Goal: Task Accomplishment & Management: Complete application form

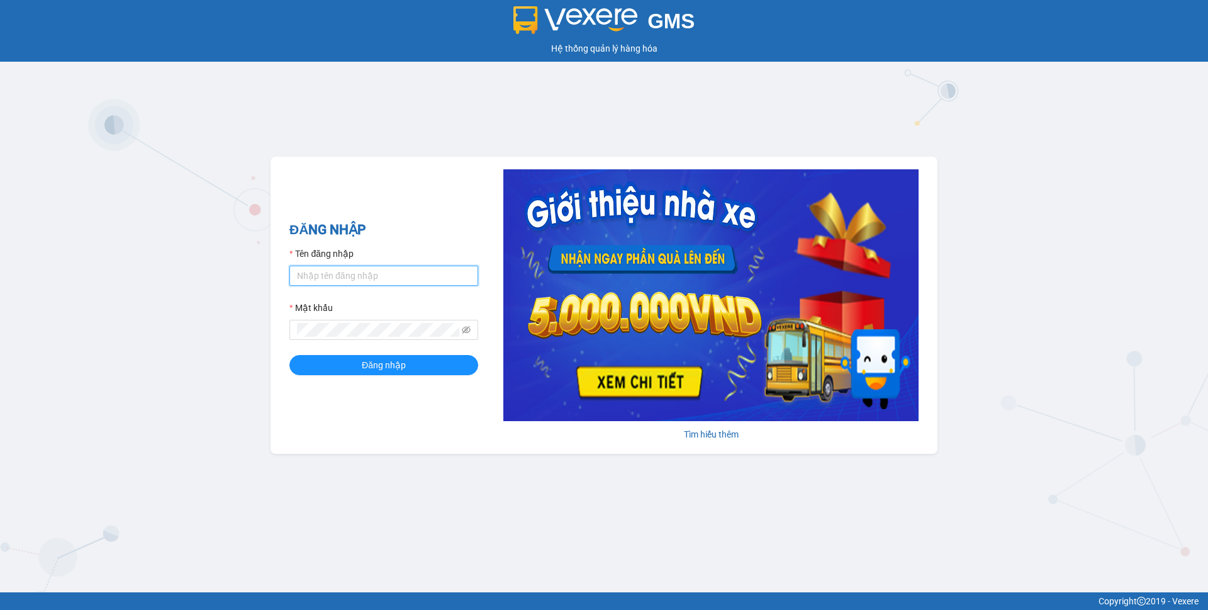
click at [437, 275] on input "Tên đăng nhập" at bounding box center [384, 276] width 189 height 20
type input "phuongthao.tienoanh"
click at [465, 330] on icon "eye-invisible" at bounding box center [466, 330] width 9 height 8
click at [276, 339] on div "ĐĂNG NHẬP Tên đăng nhập phuongthao.tienoanh Mật khẩu Đăng nhập Tìm hiểu thêm" at bounding box center [604, 305] width 667 height 297
click at [329, 364] on button "Đăng nhập" at bounding box center [384, 365] width 189 height 20
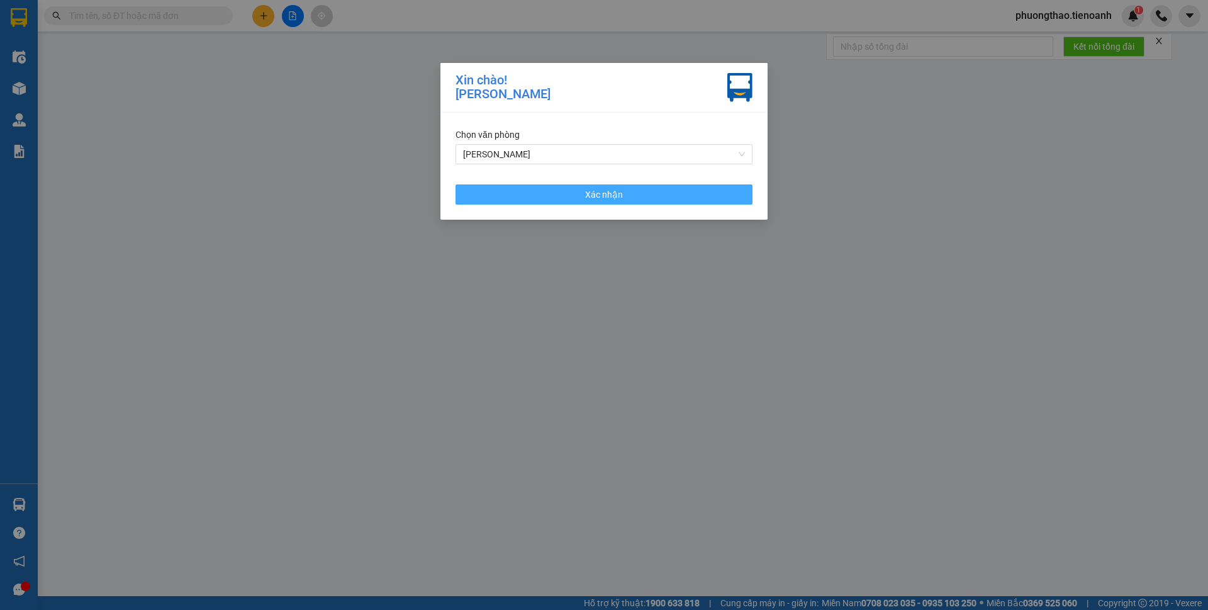
click at [573, 193] on button "Xác nhận" at bounding box center [604, 194] width 297 height 20
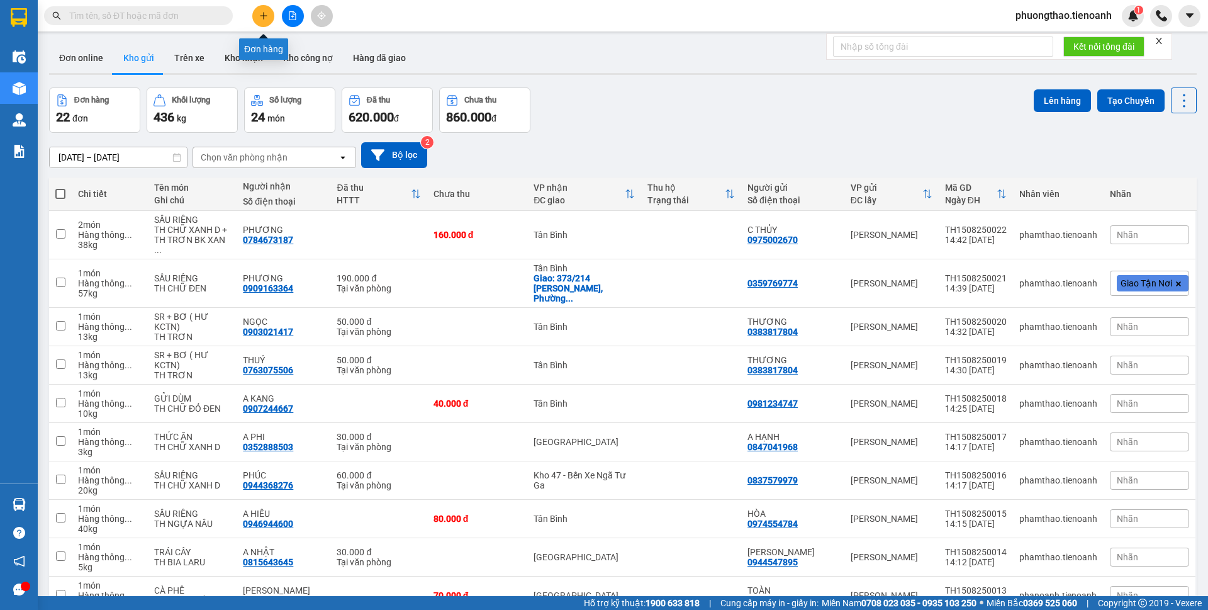
click at [262, 16] on icon "plus" at bounding box center [263, 15] width 9 height 9
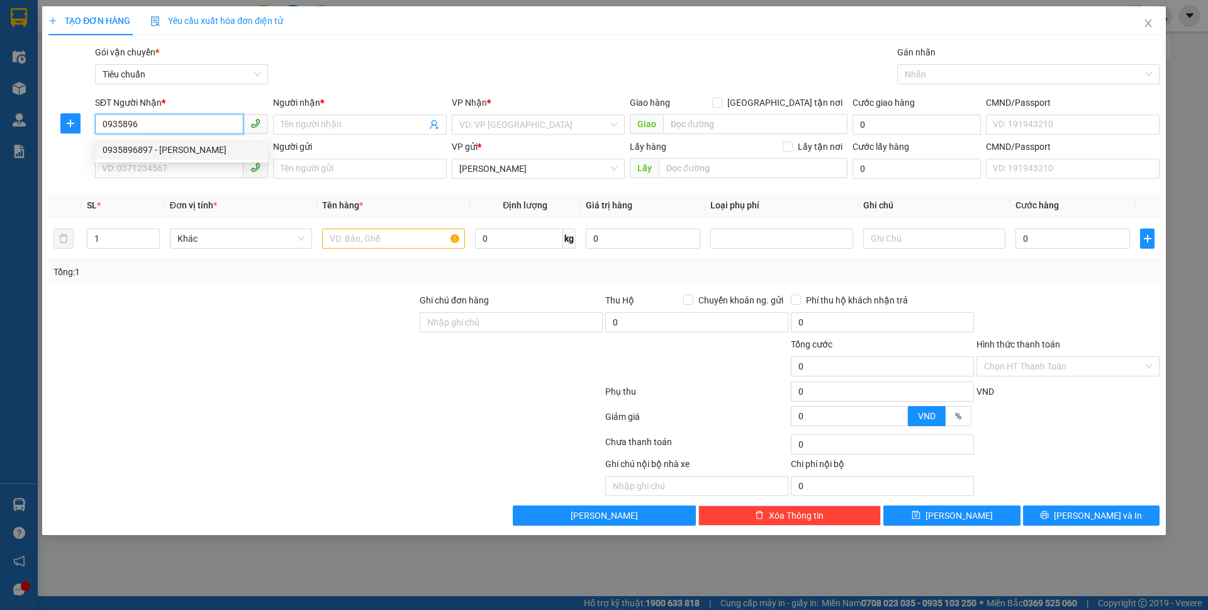
click at [176, 149] on div "0935896897 - [PERSON_NAME]" at bounding box center [182, 150] width 158 height 14
type input "0935896897"
type input "[PERSON_NAME]"
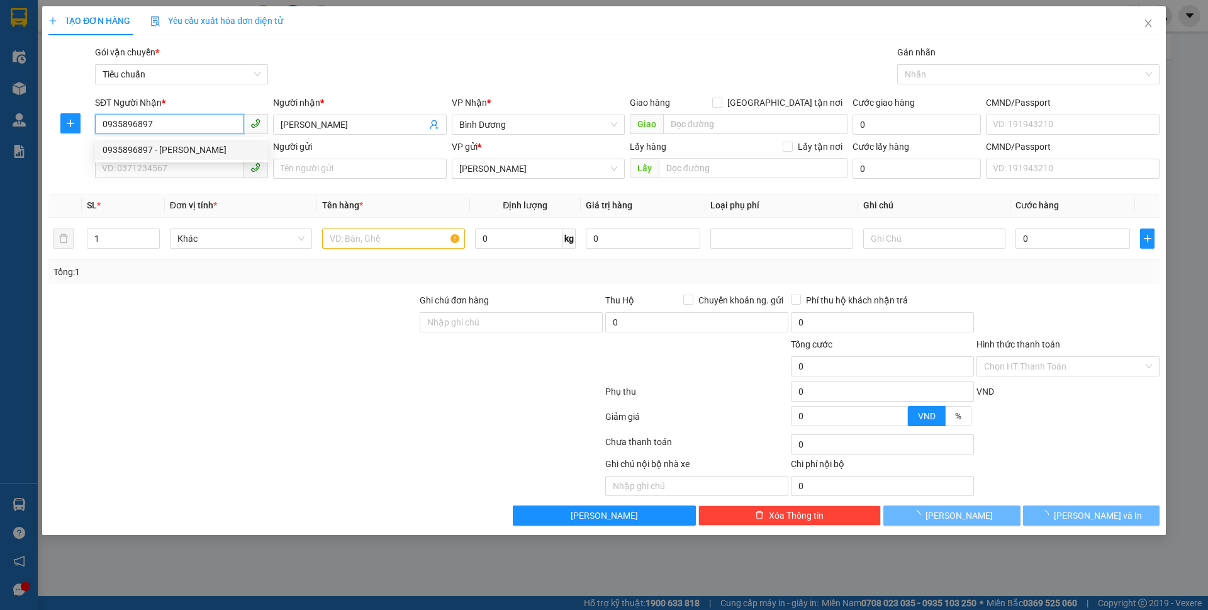
type input "40.000"
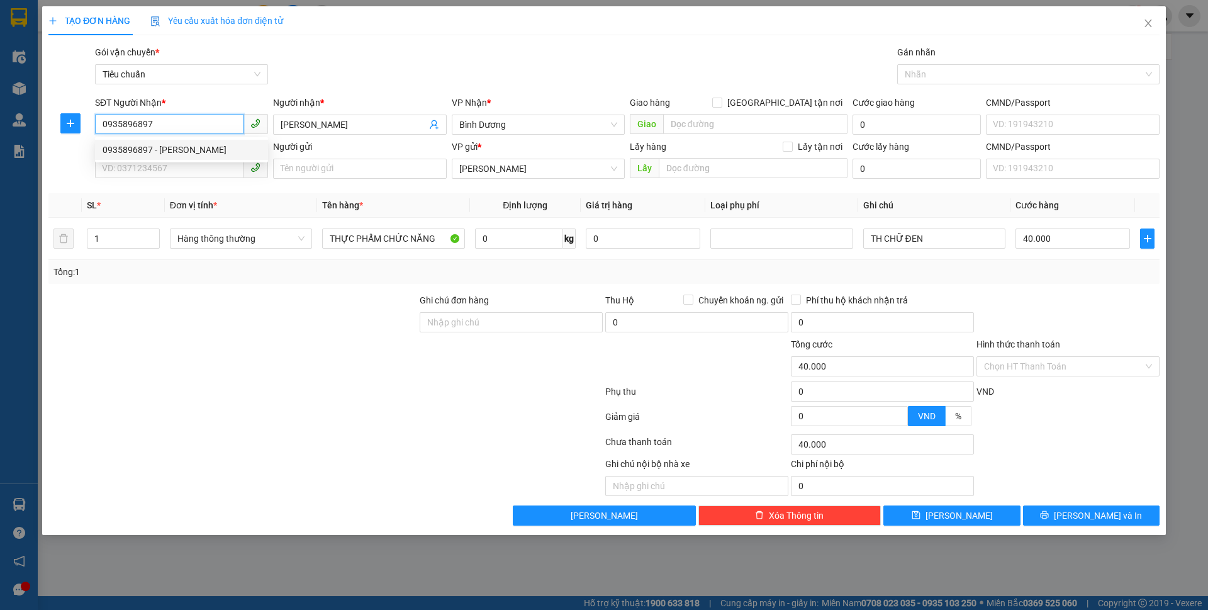
drag, startPoint x: 169, startPoint y: 127, endPoint x: 133, endPoint y: 128, distance: 35.9
click at [133, 128] on input "0935896897" at bounding box center [169, 124] width 149 height 20
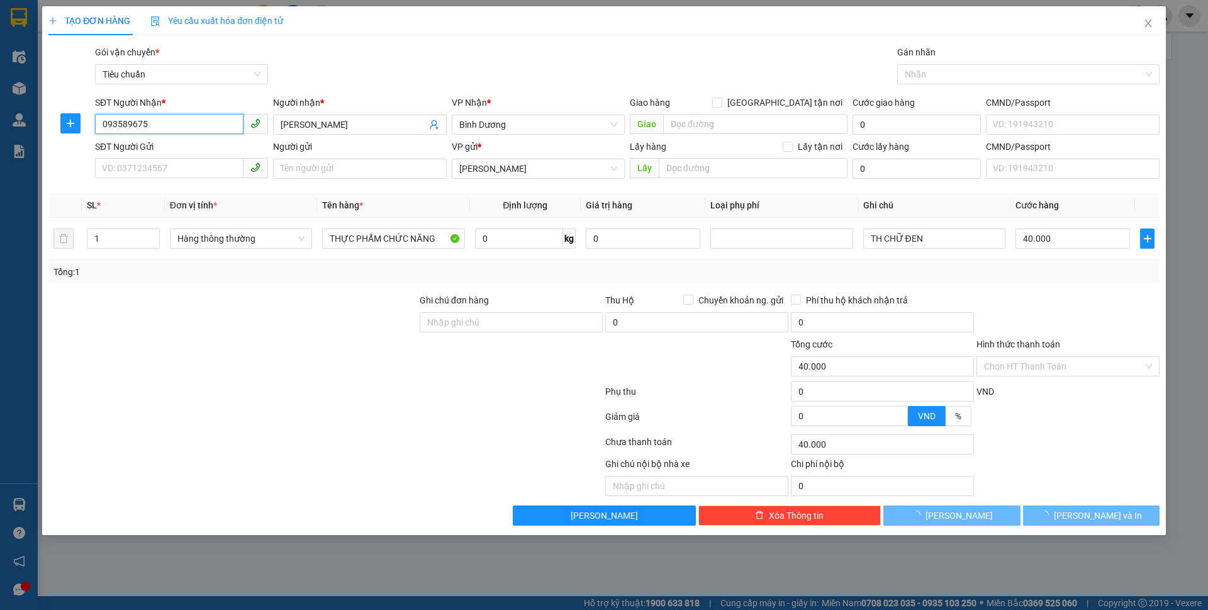
type input "0935896754"
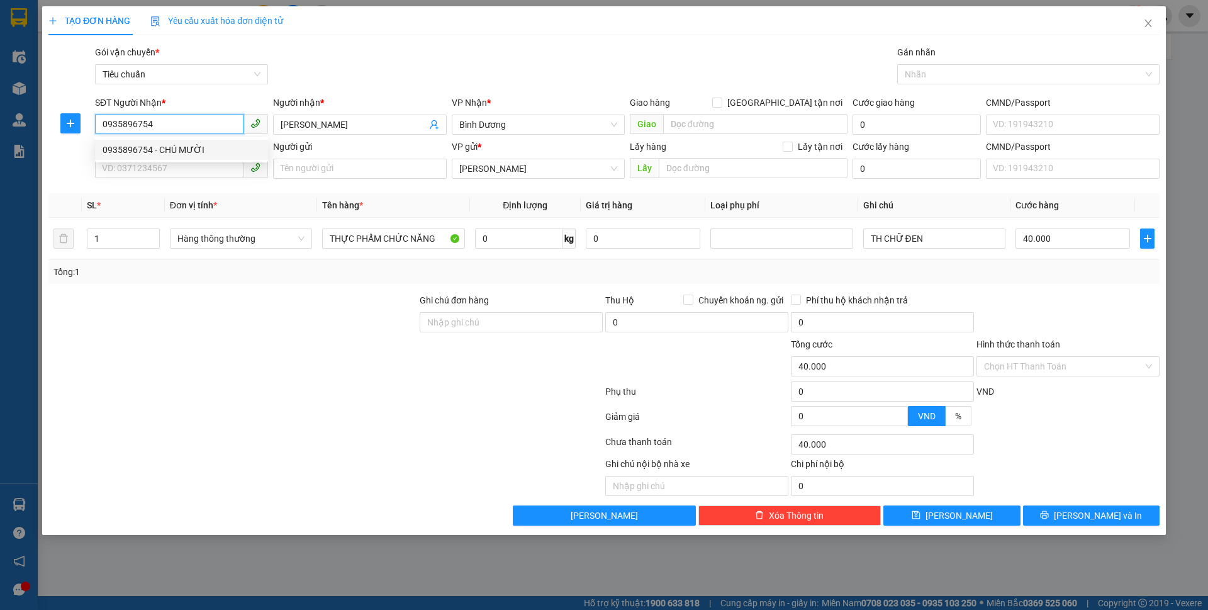
click at [154, 147] on div "0935896754 - CHÚ MƯỜI" at bounding box center [182, 150] width 158 height 14
type input "CHÚ MƯỜI"
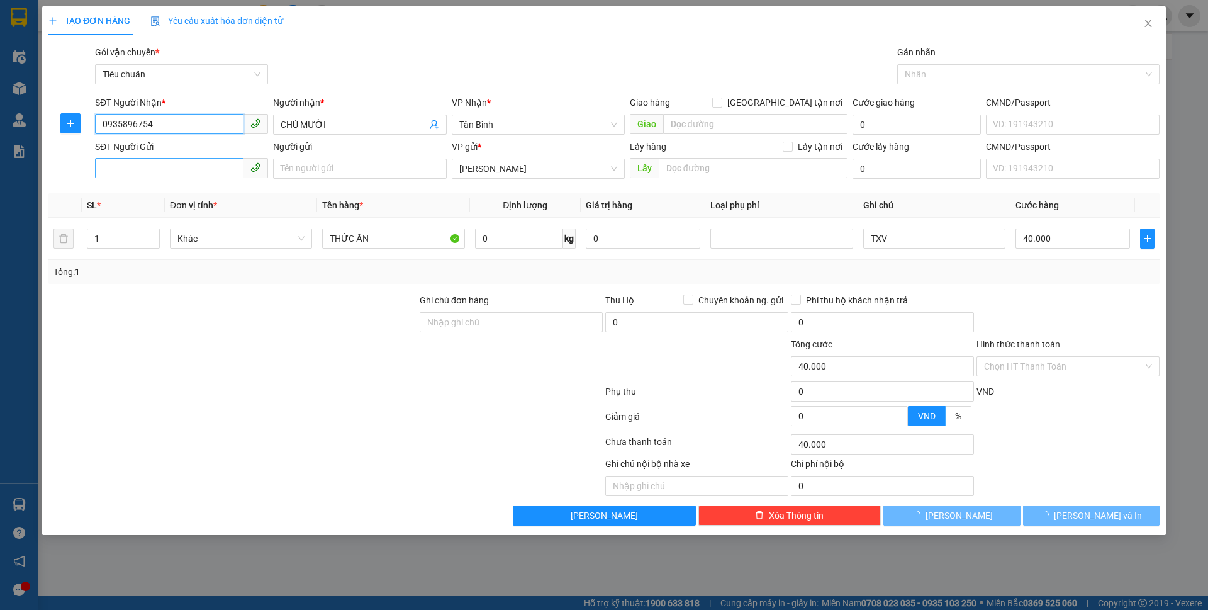
type input "0935896754"
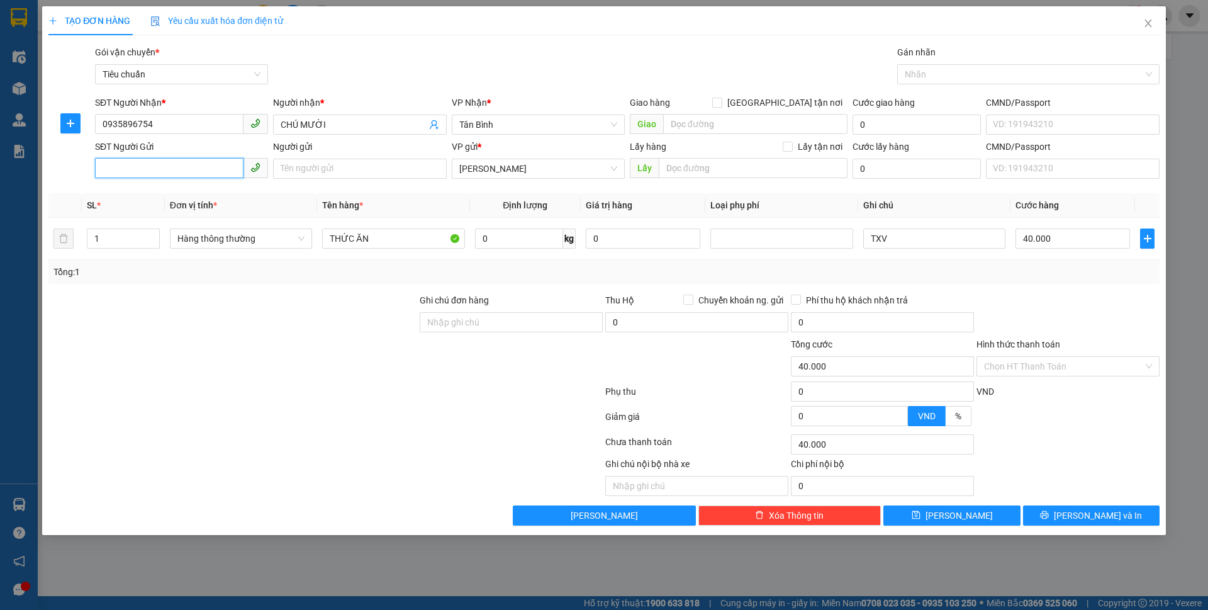
click at [153, 170] on input "SĐT Người Gửi" at bounding box center [169, 168] width 149 height 20
click at [162, 191] on div "0935896754 - CHÚ MƯỜI" at bounding box center [182, 194] width 158 height 14
type input "0935896754"
type input "CHÚ MƯỜI"
click at [475, 237] on input "0" at bounding box center [519, 238] width 88 height 20
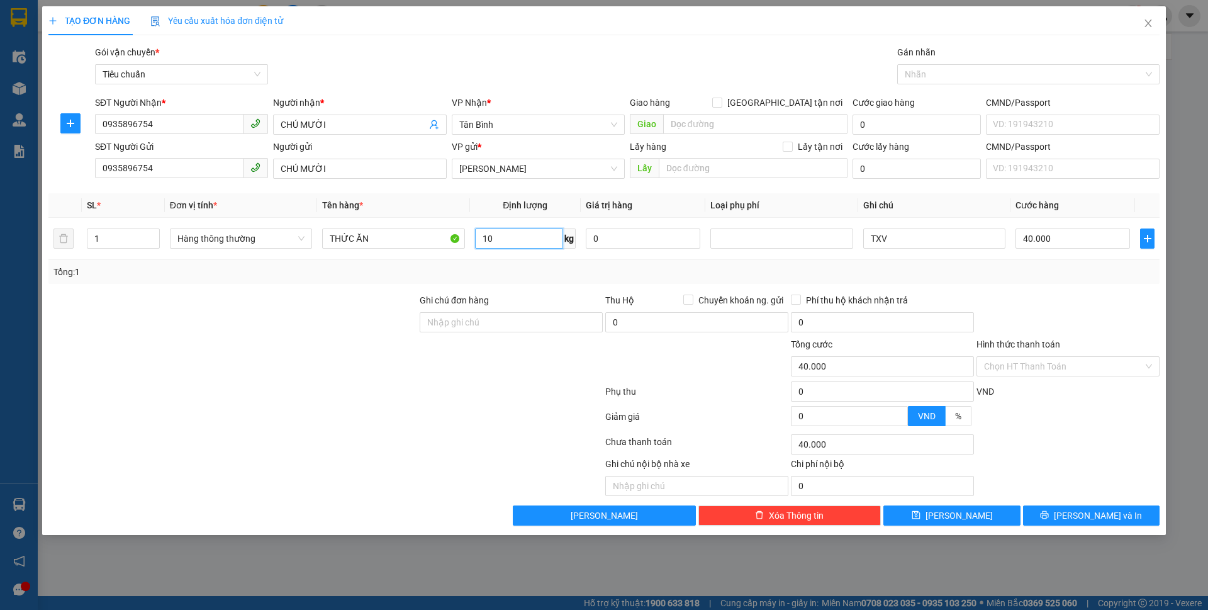
type input "10"
drag, startPoint x: 533, startPoint y: 280, endPoint x: 1077, endPoint y: 269, distance: 543.9
click at [529, 278] on div "Tổng: 1" at bounding box center [604, 272] width 1112 height 24
drag, startPoint x: 939, startPoint y: 235, endPoint x: 825, endPoint y: 252, distance: 115.8
click at [827, 254] on tr "1 Hàng thông thường THỨC ĂN 10 kg 0 TXV 40.000" at bounding box center [604, 239] width 1112 height 42
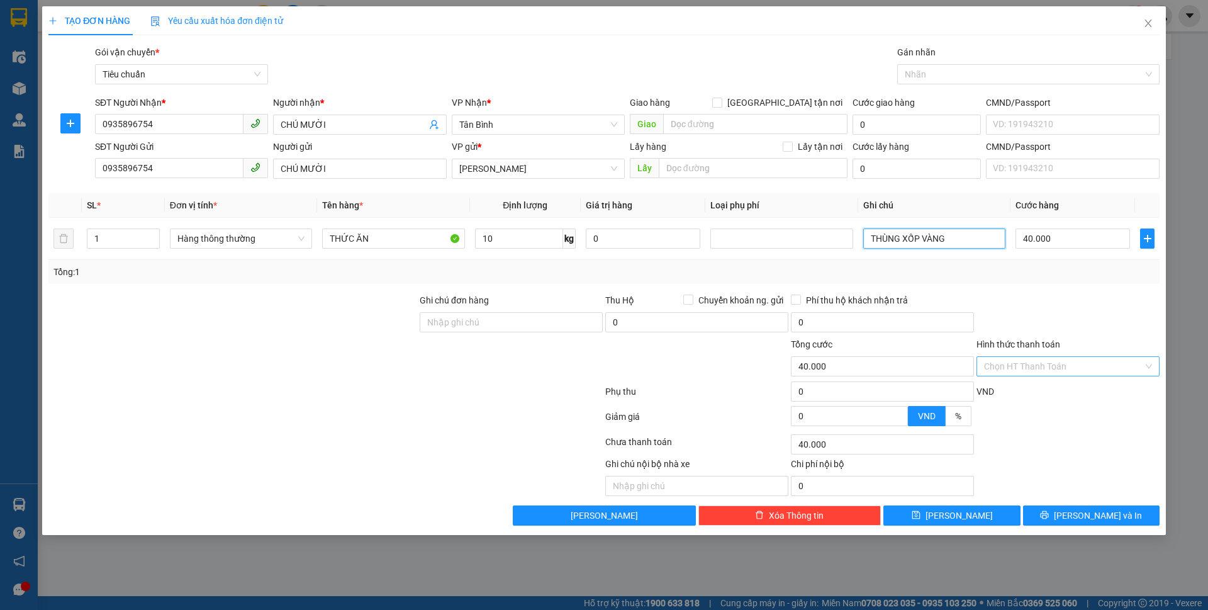
type input "THÙNG XỐP VÀNG"
click at [1048, 372] on input "Hình thức thanh toán" at bounding box center [1063, 366] width 159 height 19
click at [1057, 390] on div "Tại văn phòng" at bounding box center [1068, 392] width 168 height 14
type input "0"
click at [1083, 510] on span "[PERSON_NAME] và In" at bounding box center [1098, 516] width 88 height 14
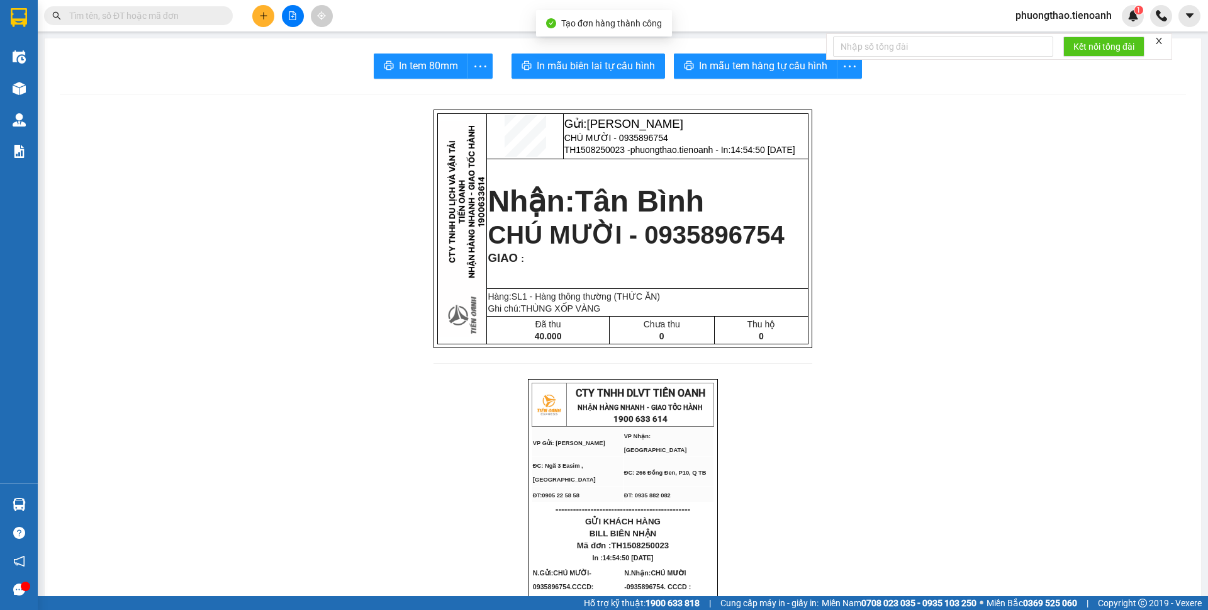
click at [775, 66] on span "In mẫu tem hàng tự cấu hình" at bounding box center [763, 66] width 128 height 16
click at [563, 78] on button "In mẫu biên lai tự cấu hình" at bounding box center [589, 65] width 154 height 25
click at [562, 75] on button "In mẫu biên lai tự cấu hình" at bounding box center [589, 65] width 154 height 25
click at [260, 25] on button at bounding box center [263, 16] width 22 height 22
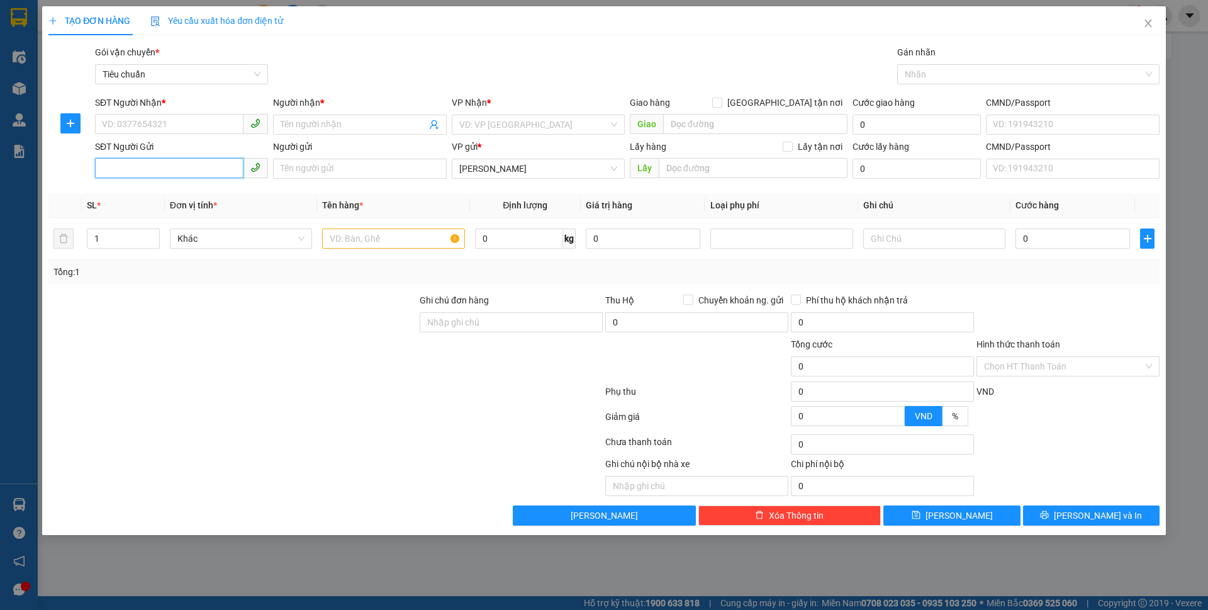
click at [189, 172] on input "SĐT Người Gửi" at bounding box center [169, 168] width 149 height 20
click at [173, 114] on input "SĐT Người Nhận *" at bounding box center [169, 124] width 149 height 20
type input "0988475357"
click at [193, 143] on div "0988475357 - NGÂN TRÀ" at bounding box center [182, 150] width 158 height 14
type input "NGÂN TRÀ"
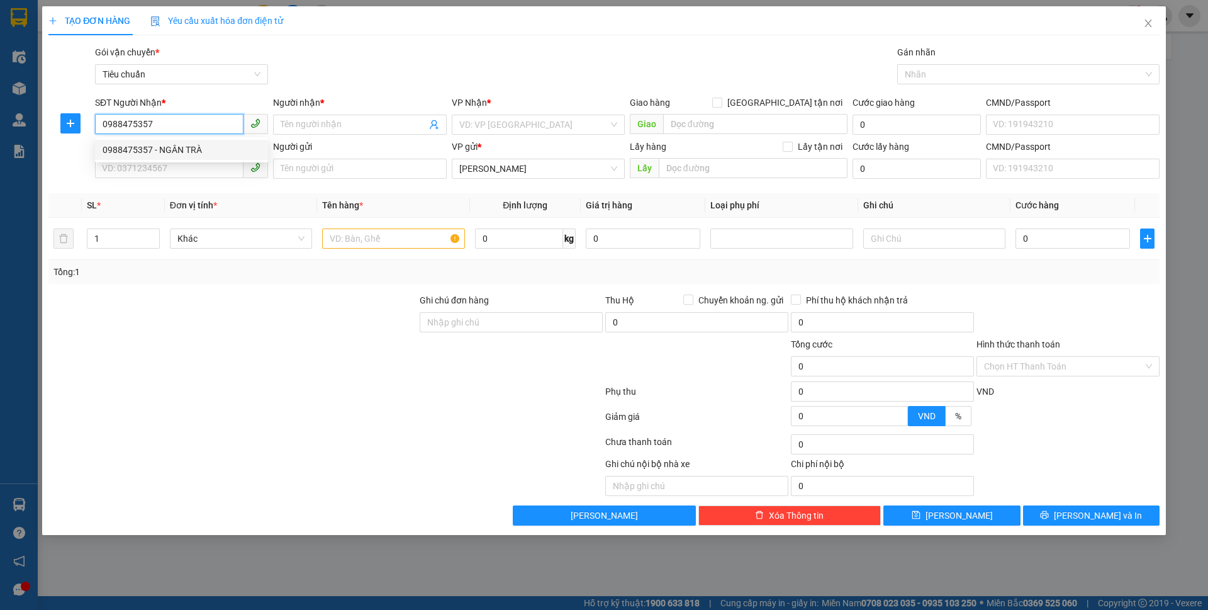
checkbox input "true"
type input "1012 [PERSON_NAME], [GEOGRAPHIC_DATA],[GEOGRAPHIC_DATA], [GEOGRAPHIC_DATA]"
type input "Xa VP + 20K"
type input "150.000"
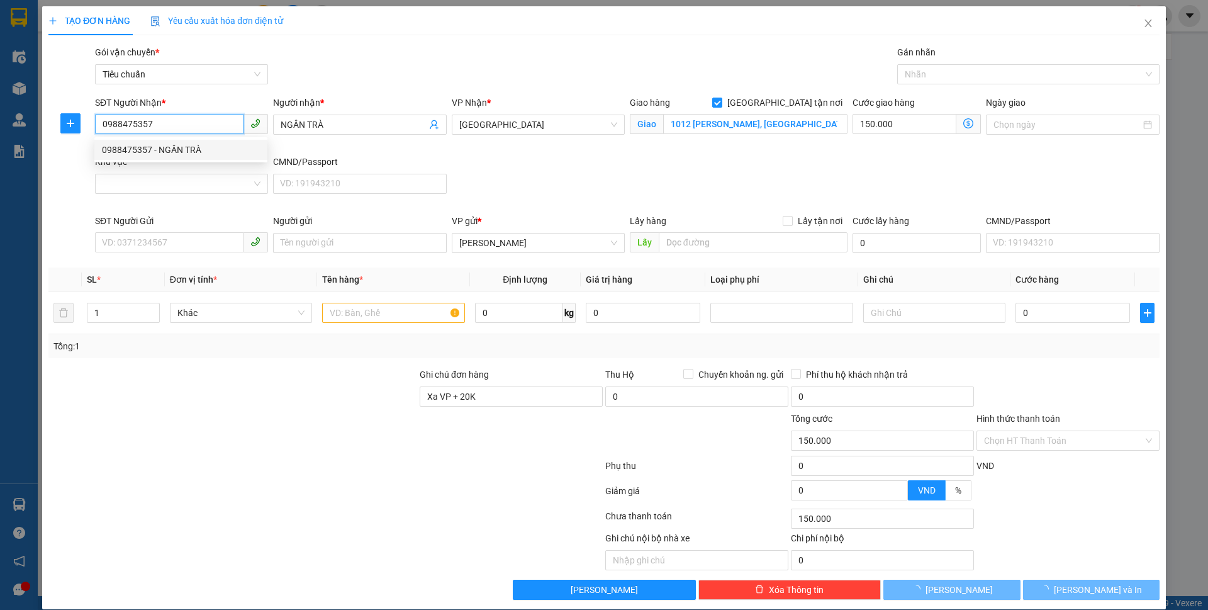
type input "250.000"
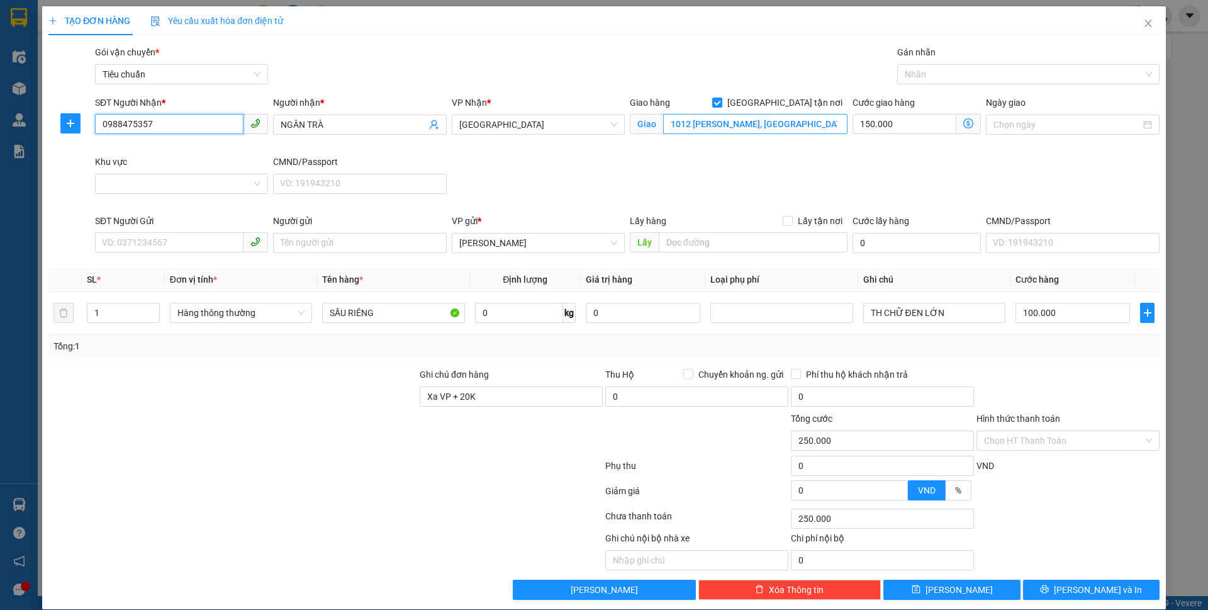
type input "0988475357"
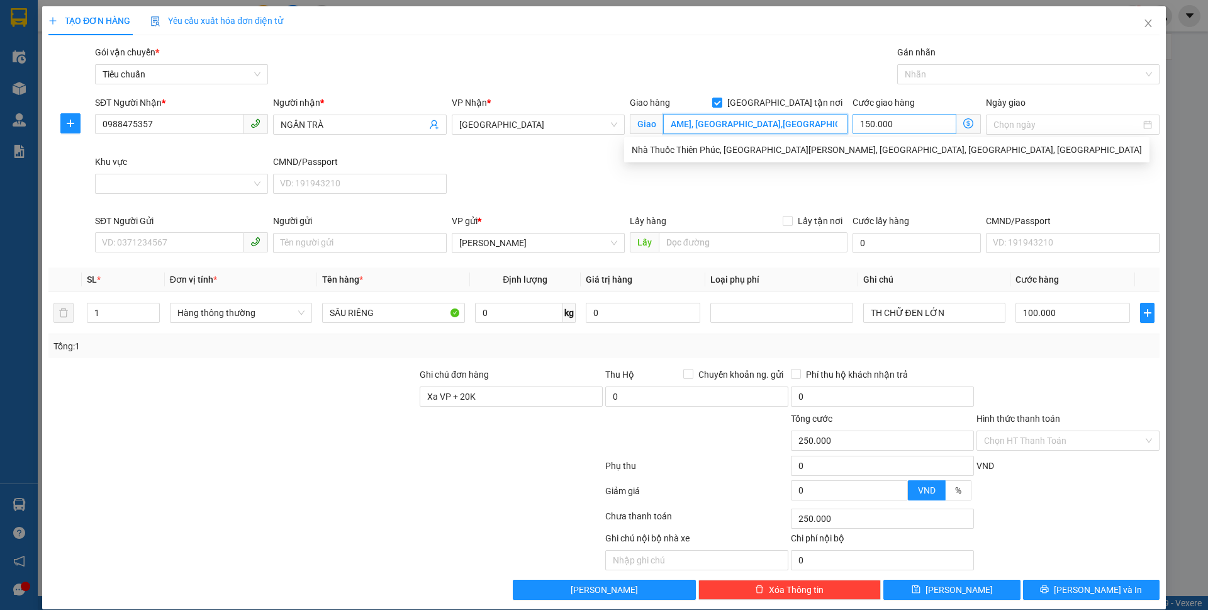
drag, startPoint x: 723, startPoint y: 129, endPoint x: 908, endPoint y: 130, distance: 185.7
click at [908, 130] on div "SĐT Người Nhận * 0988475357 Người nhận * NGÂN TRÀ VP Nhận * Thủ Đức Giao hàng […" at bounding box center [628, 155] width 1070 height 118
click at [230, 181] on input "Khu vực" at bounding box center [177, 183] width 149 height 19
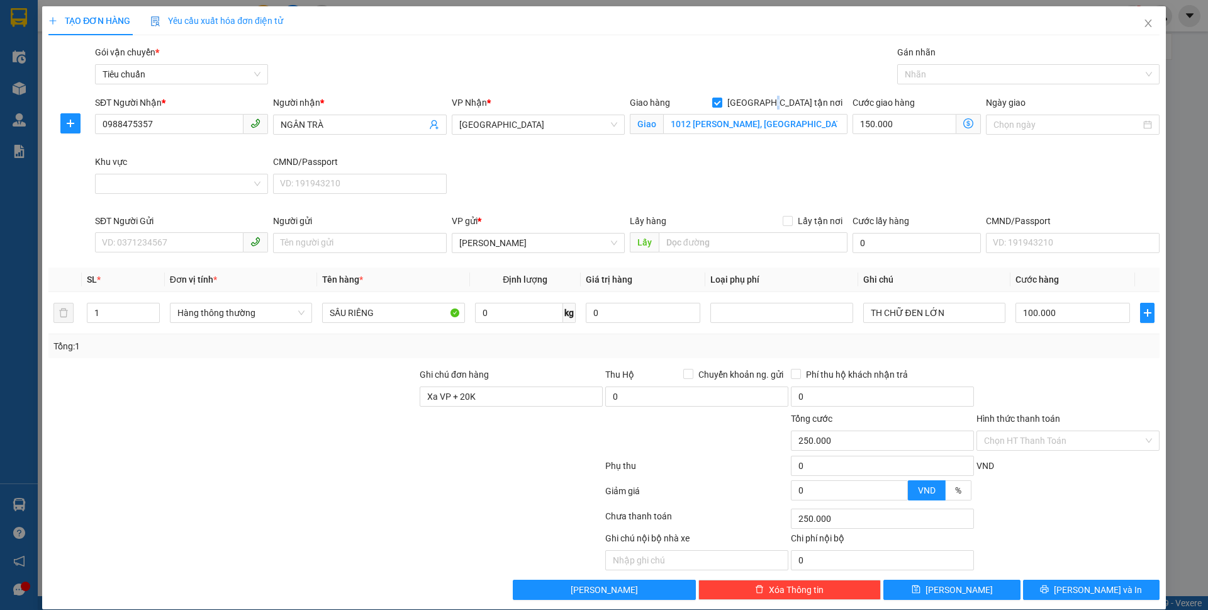
click at [826, 111] on div "Giao hàng [GEOGRAPHIC_DATA] tận nơi" at bounding box center [739, 105] width 218 height 19
drag, startPoint x: 783, startPoint y: 121, endPoint x: 889, endPoint y: 128, distance: 106.6
click at [908, 121] on div "SĐT Người Nhận * 0988475357 Người nhận * NGÂN TRÀ VP Nhận * Thủ Đức Giao hàng […" at bounding box center [628, 155] width 1070 height 118
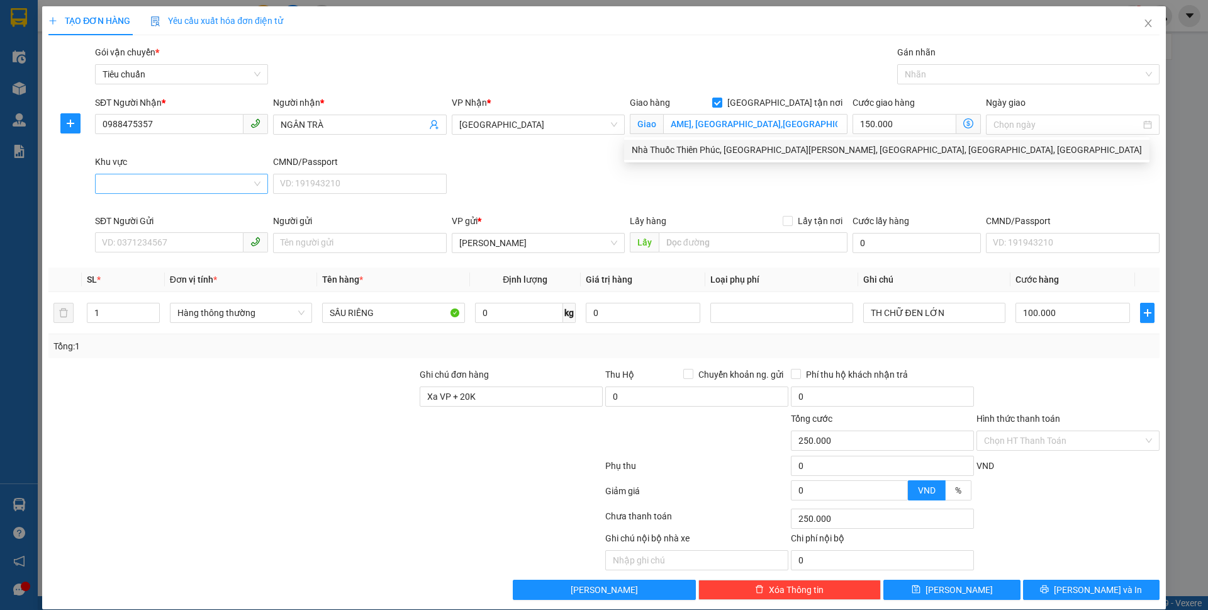
scroll to position [0, 0]
click at [155, 184] on input "Khu vực" at bounding box center [177, 183] width 149 height 19
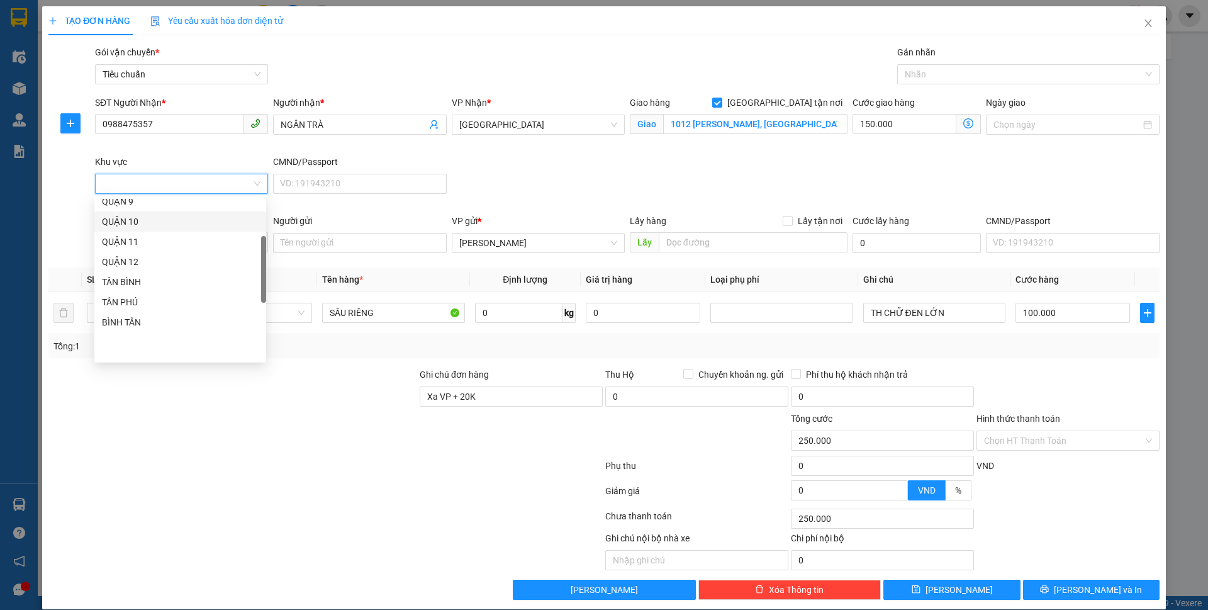
scroll to position [126, 0]
click at [147, 207] on div "QUẬN 2" at bounding box center [180, 204] width 157 height 14
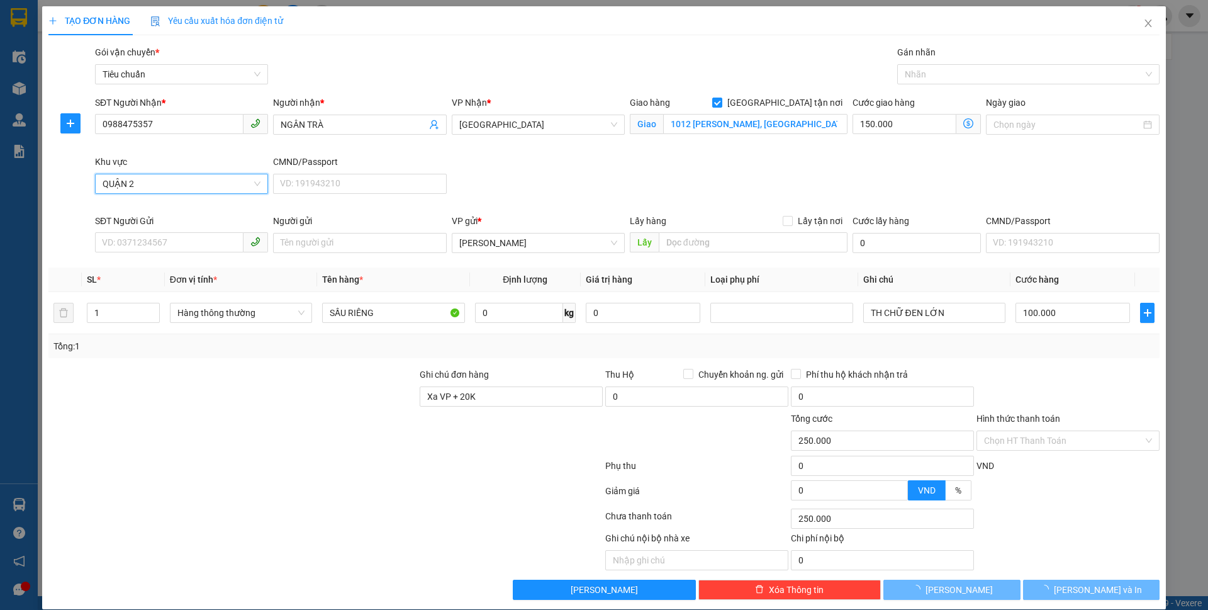
click at [306, 418] on div at bounding box center [232, 434] width 371 height 44
type input "100.000"
type input "0"
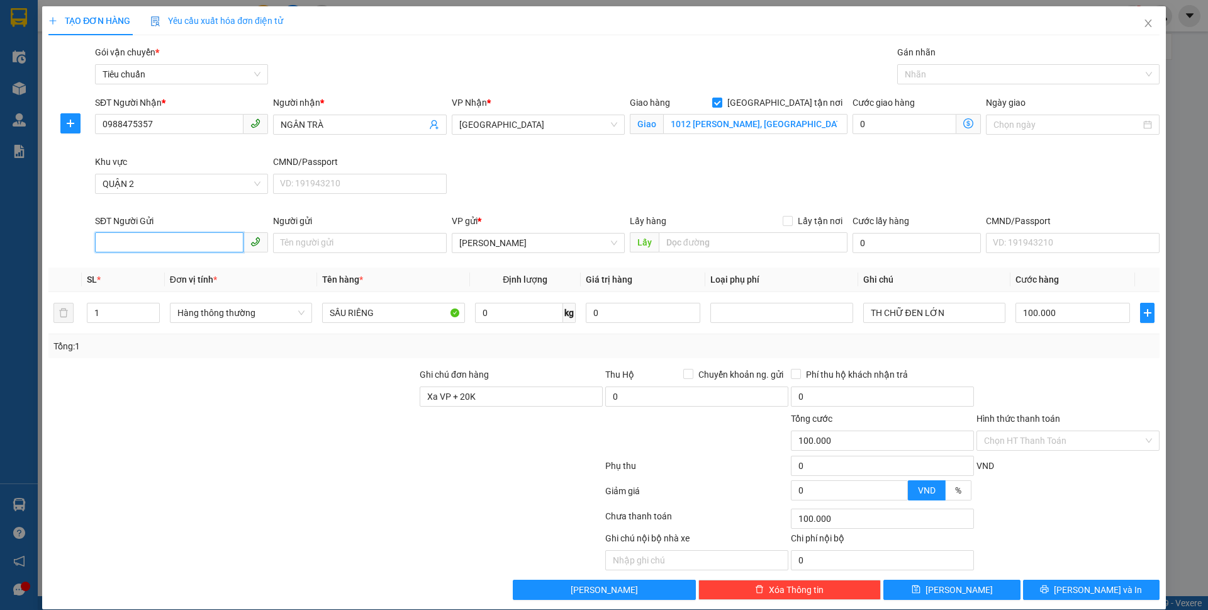
click at [185, 244] on input "SĐT Người Gửi" at bounding box center [169, 242] width 149 height 20
click at [169, 288] on div "0975340425 - A NAM" at bounding box center [180, 288] width 157 height 14
type input "0975340425"
type input "A NAM"
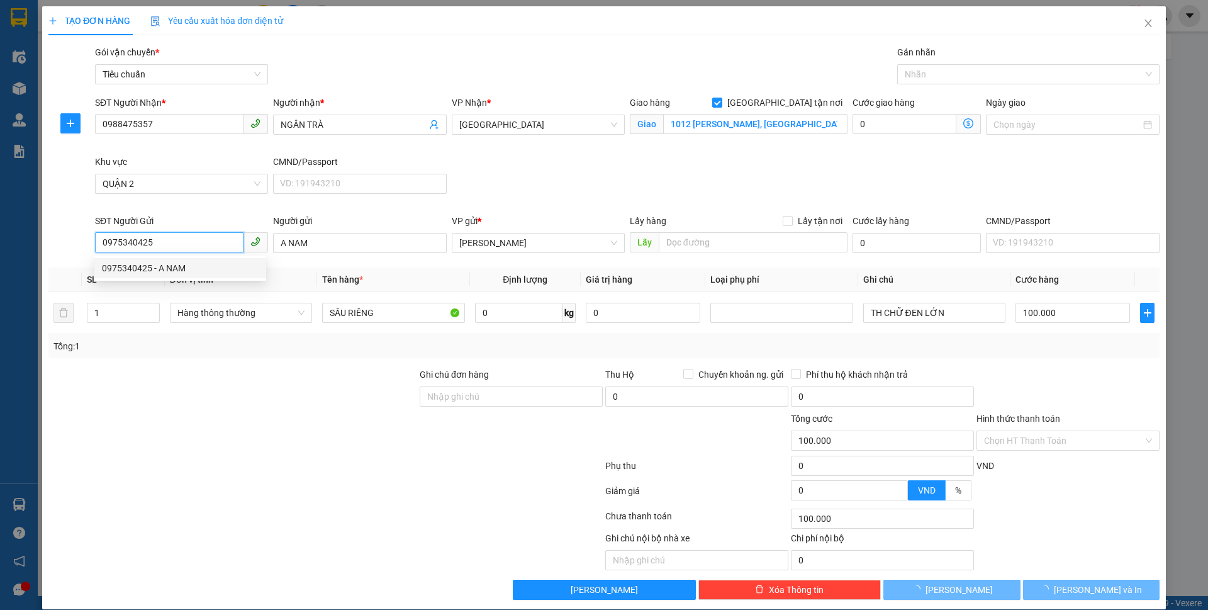
type input "60.000"
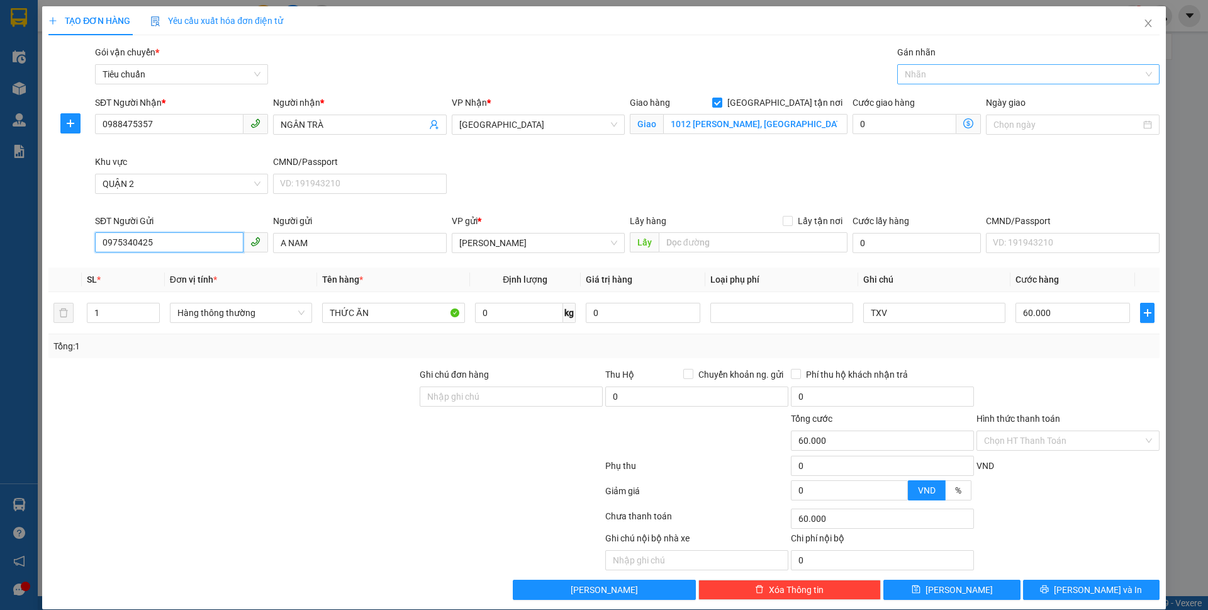
click at [966, 77] on div at bounding box center [1023, 74] width 244 height 15
click at [942, 118] on div "Giao Tận Nơi" at bounding box center [1019, 120] width 245 height 14
click at [491, 313] on input "0" at bounding box center [519, 313] width 88 height 20
type input "55"
drag, startPoint x: 354, startPoint y: 420, endPoint x: 369, endPoint y: 311, distance: 110.6
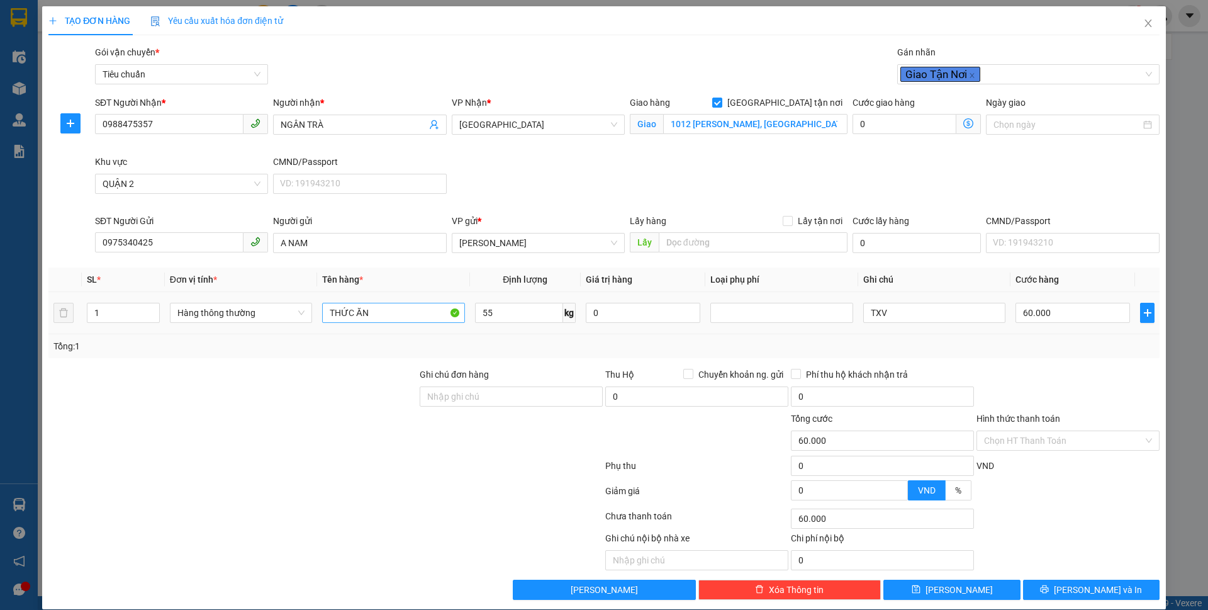
click at [354, 421] on div at bounding box center [232, 434] width 371 height 44
type input "100.000"
type input "250.000"
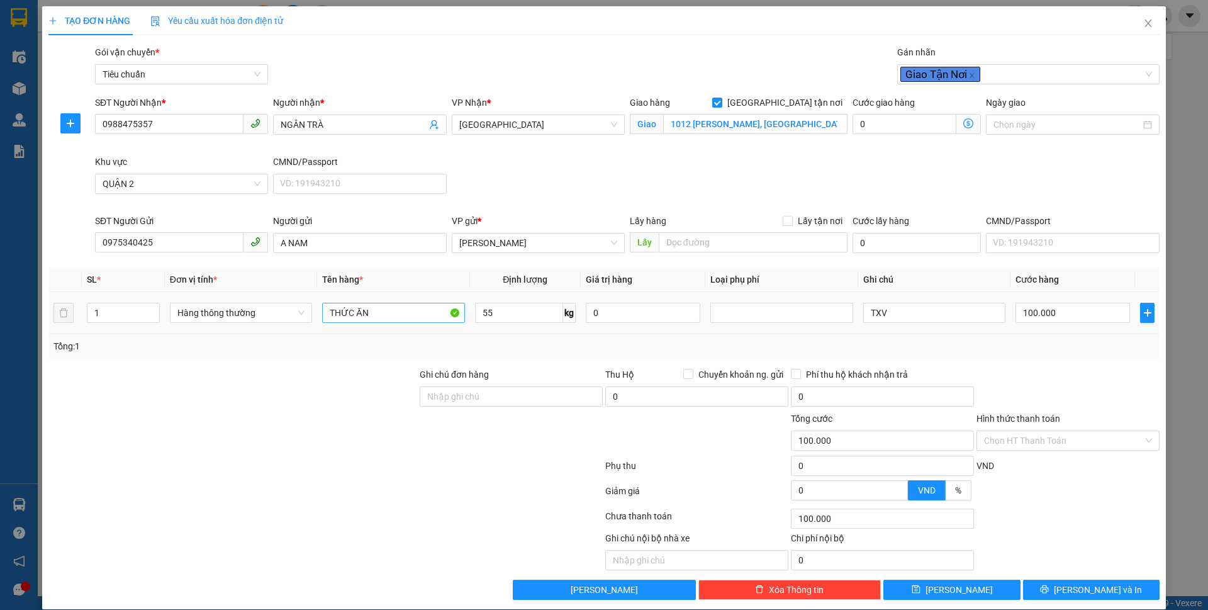
type input "250.000"
type input "150.000"
drag, startPoint x: 369, startPoint y: 311, endPoint x: 326, endPoint y: 311, distance: 43.4
click at [326, 311] on input "THỨC ĂN" at bounding box center [393, 313] width 142 height 20
type input "SẦU RIÊNG"
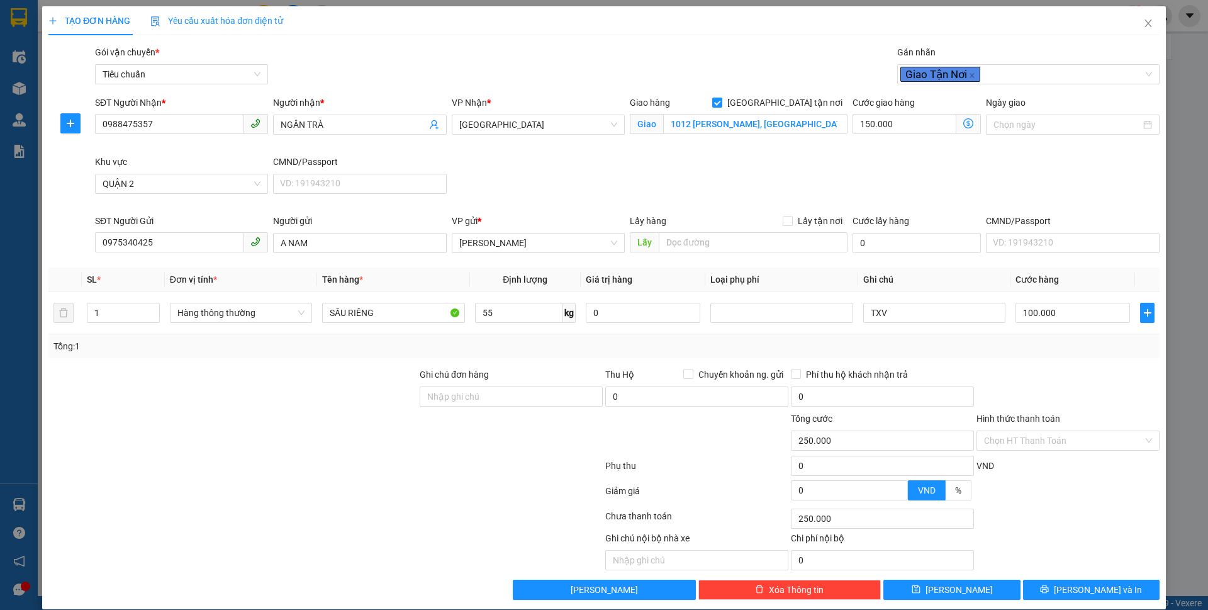
click at [964, 121] on icon "dollar-circle" at bounding box center [969, 123] width 10 height 10
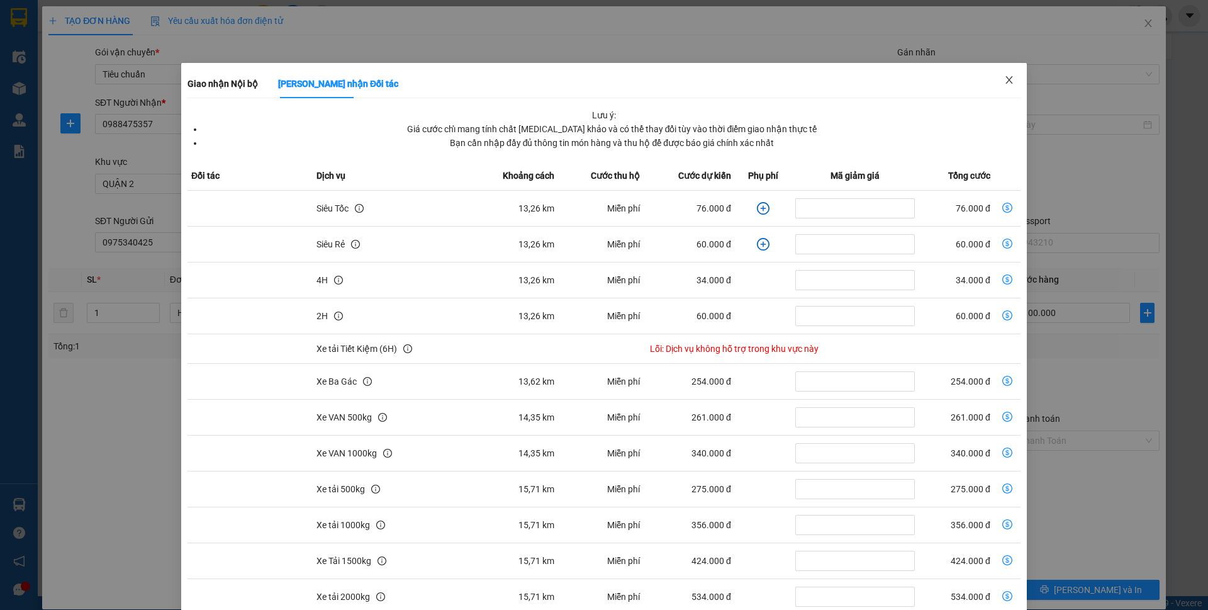
click at [1005, 81] on icon "close" at bounding box center [1010, 80] width 10 height 10
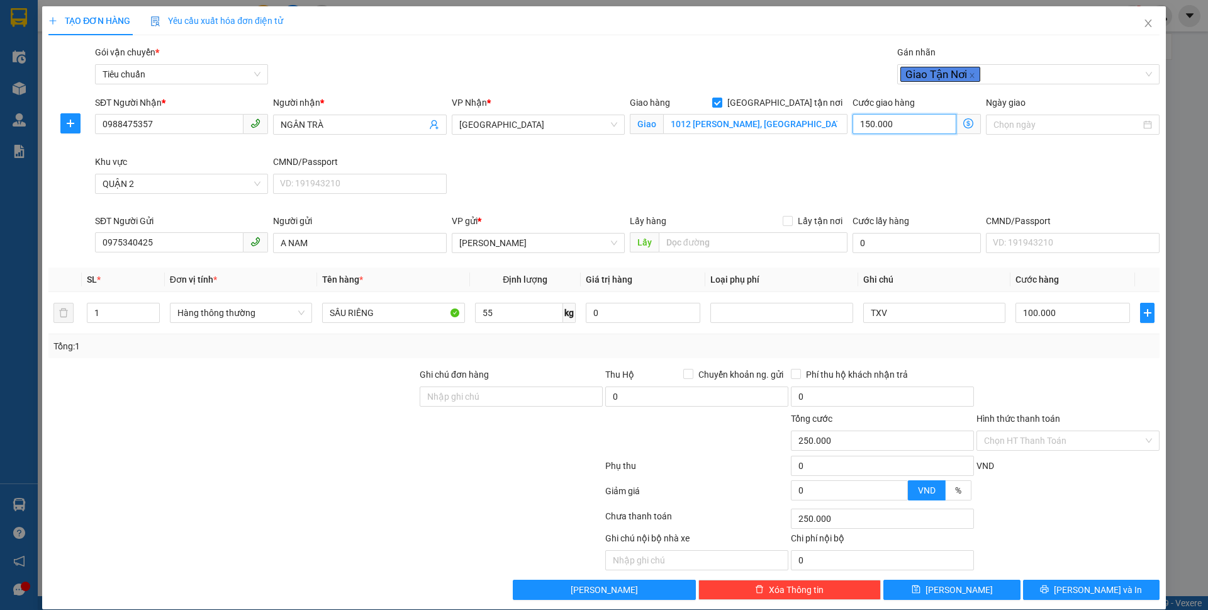
click at [922, 121] on input "150.000" at bounding box center [905, 124] width 104 height 20
type input "1"
type input "100.001"
type input "100.013"
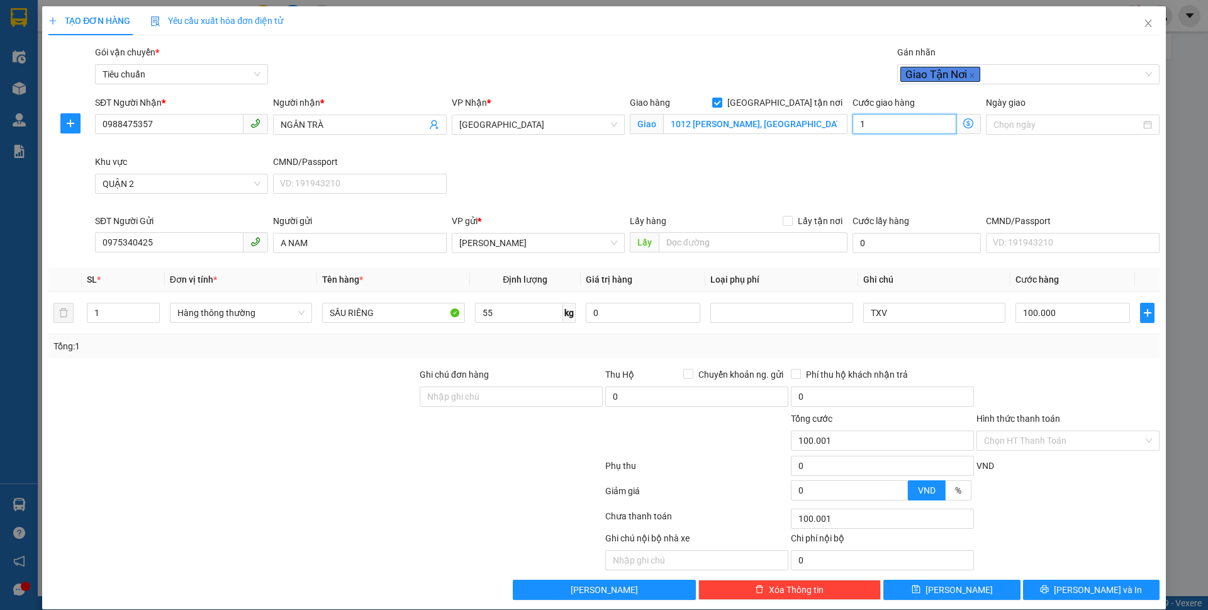
type input "100.013"
type input "130"
type input "100.130"
type input "130"
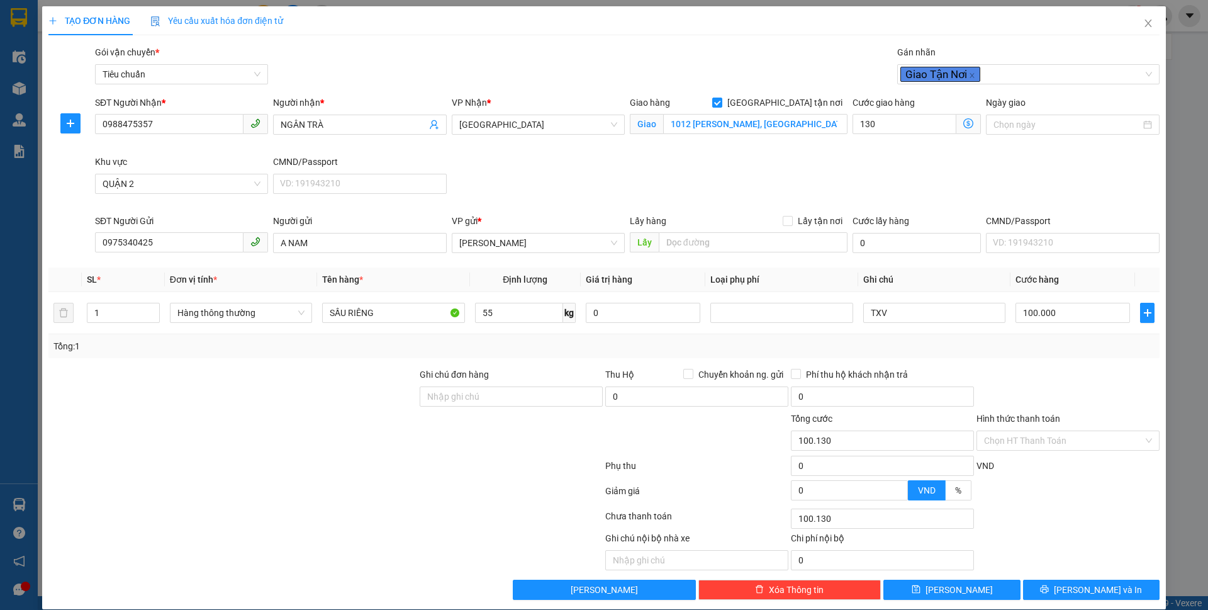
type input "230.000"
type input "130.000"
click at [869, 174] on div "SĐT Người Nhận * 0988475357 Người nhận * NGÂN TRÀ VP Nhận * Thủ Đức Giao hàng […" at bounding box center [628, 155] width 1070 height 118
drag, startPoint x: 917, startPoint y: 312, endPoint x: 842, endPoint y: 320, distance: 75.3
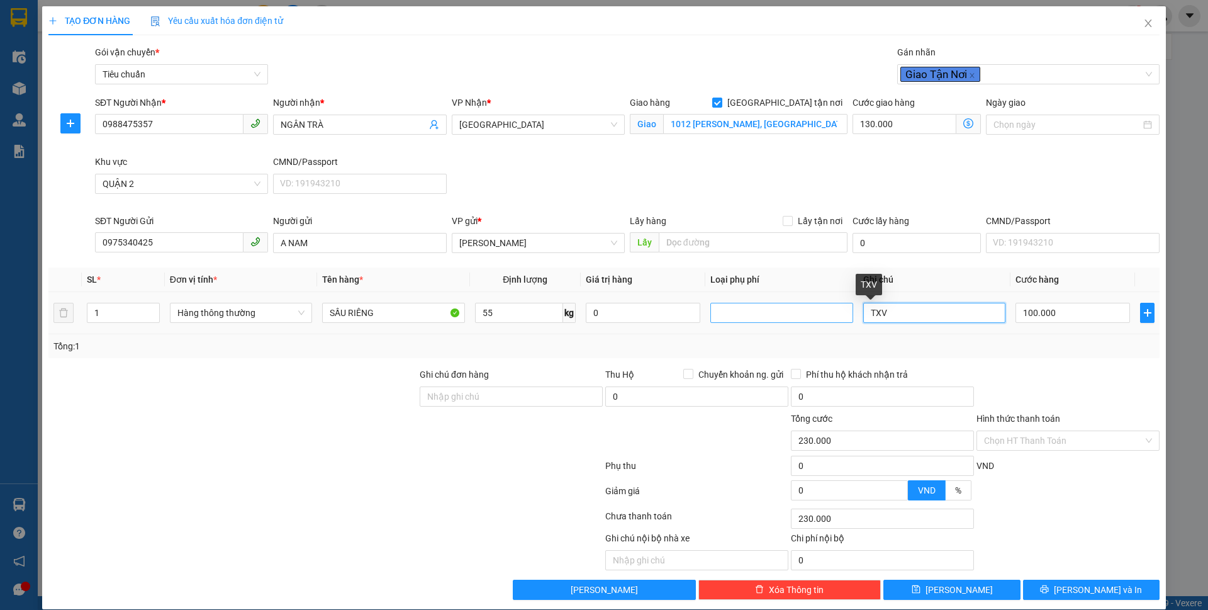
click at [844, 322] on tr "1 Hàng thông thường SẦU RIÊNG 55 kg 0 TXV 100.000" at bounding box center [604, 313] width 1112 height 42
type input "THÙNG LỚN NHIỀU MÀU"
click at [1049, 443] on input "Hình thức thanh toán" at bounding box center [1063, 440] width 159 height 19
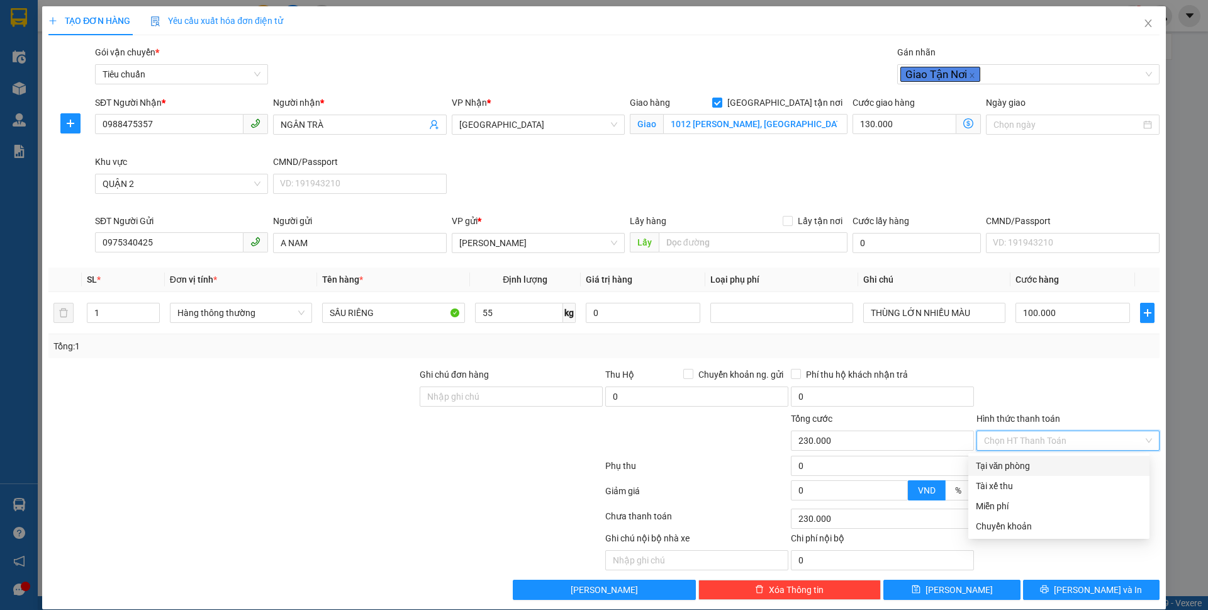
click at [1049, 468] on div "Tại văn phòng" at bounding box center [1059, 466] width 166 height 14
type input "0"
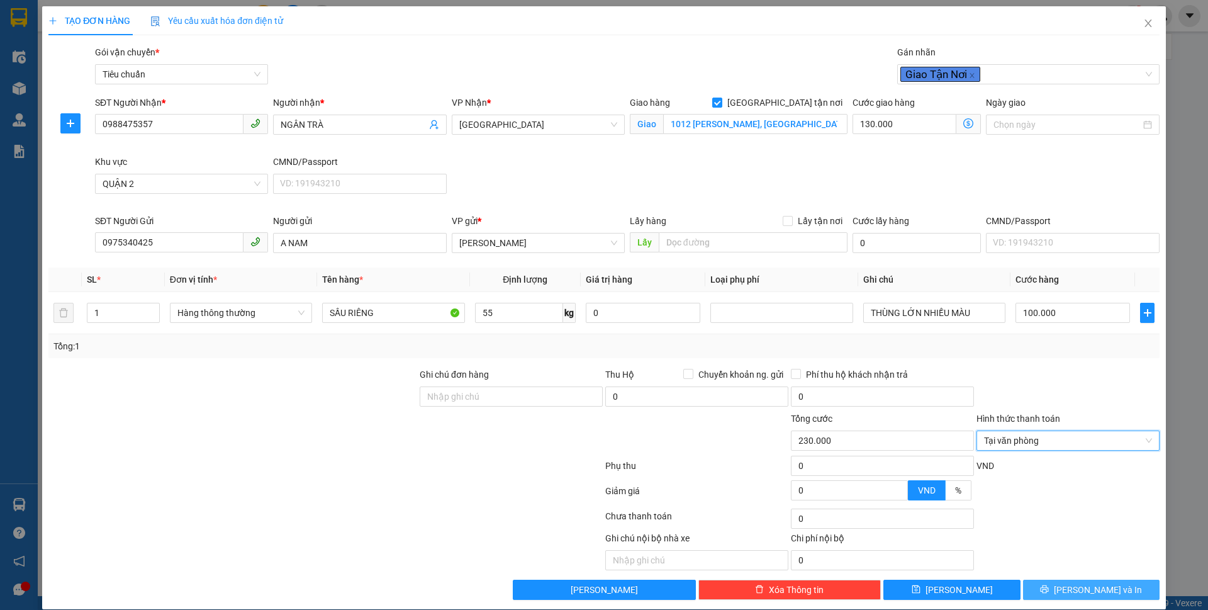
click at [1083, 595] on span "[PERSON_NAME] và In" at bounding box center [1098, 590] width 88 height 14
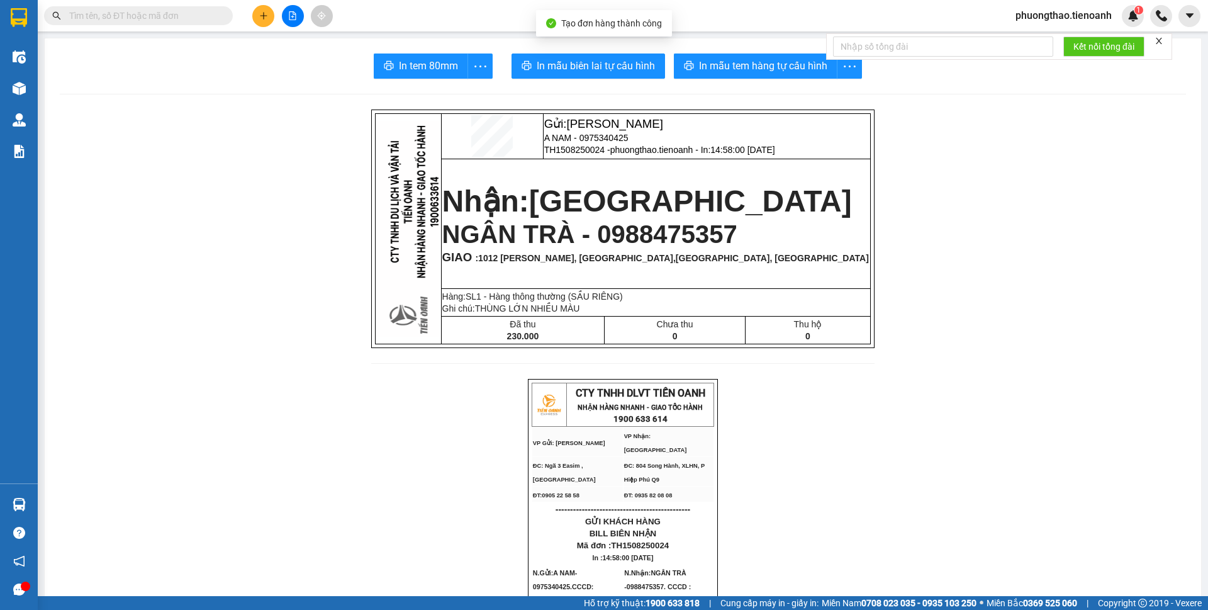
click at [723, 73] on span "In mẫu tem hàng tự cấu hình" at bounding box center [763, 66] width 128 height 16
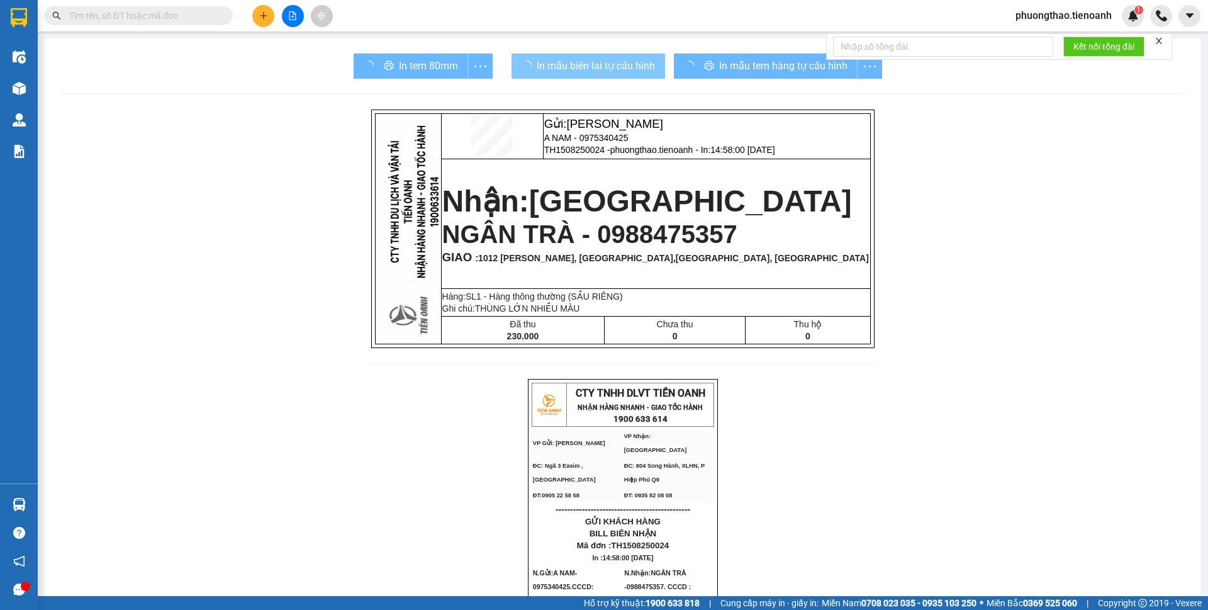
click at [585, 63] on span "In mẫu biên lai tự cấu hình" at bounding box center [596, 66] width 118 height 16
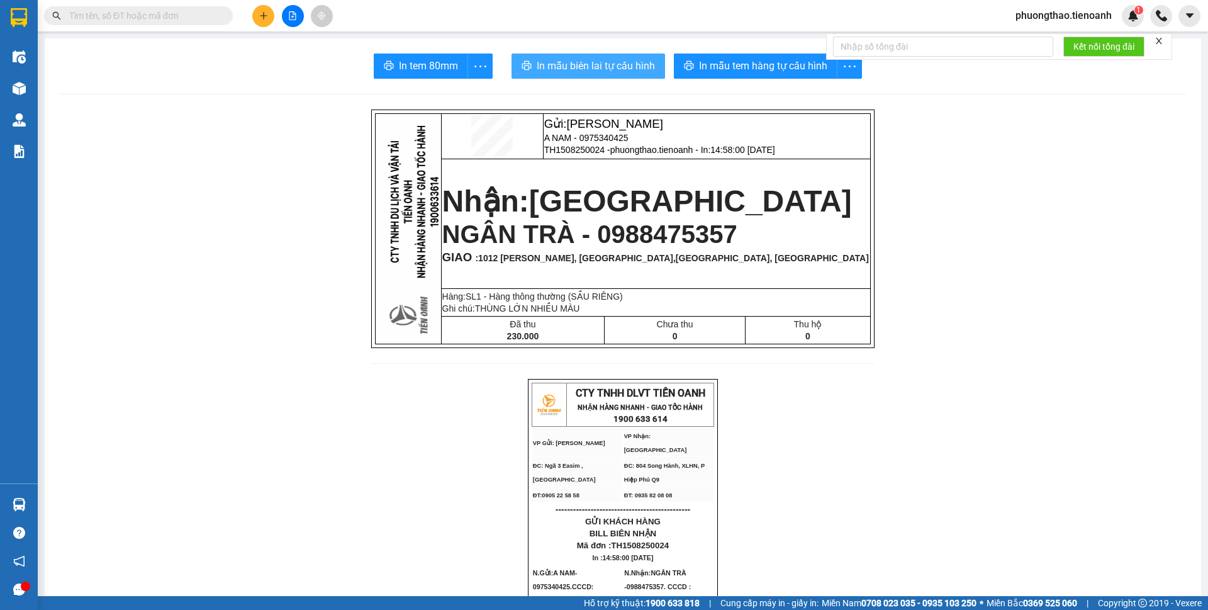
click at [583, 61] on span "In mẫu biên lai tự cấu hình" at bounding box center [596, 66] width 118 height 16
click at [127, 16] on input "text" at bounding box center [143, 16] width 149 height 14
click at [263, 16] on icon "plus" at bounding box center [263, 15] width 9 height 9
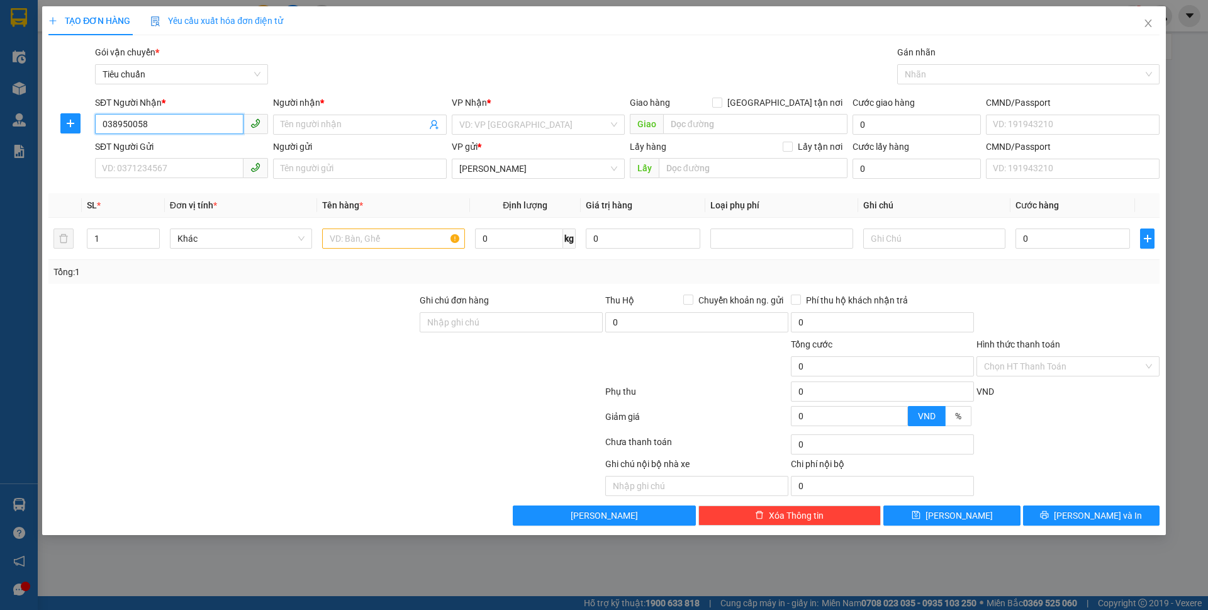
type input "0389500588"
click at [196, 150] on div "0389500588 - THANH" at bounding box center [182, 150] width 158 height 14
type input "THANH"
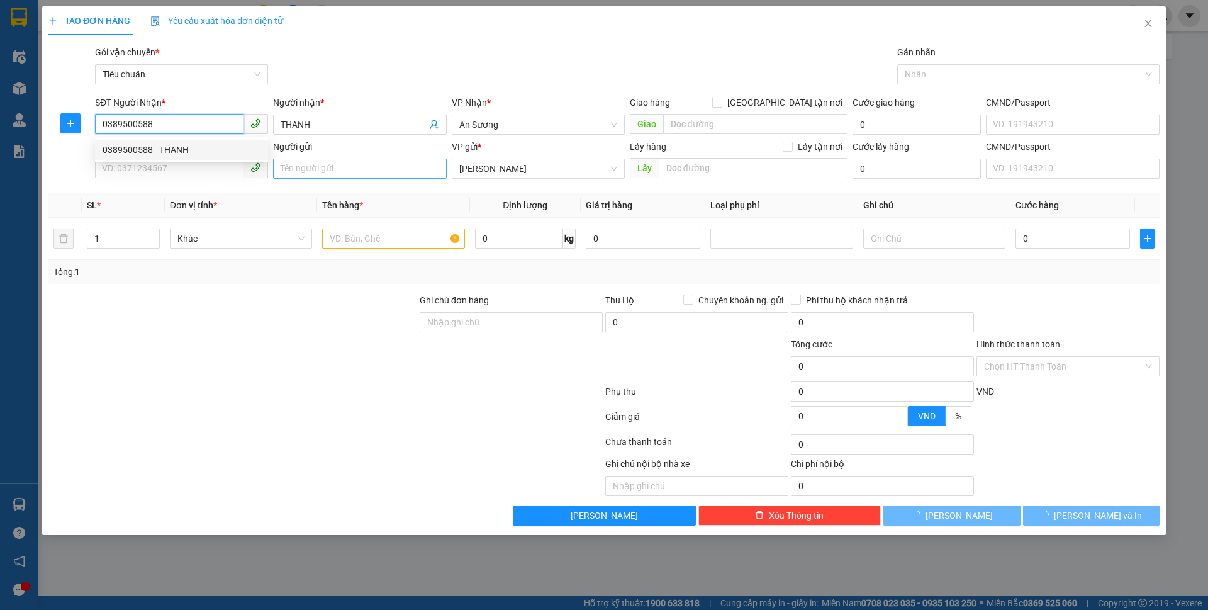
type input "60.000"
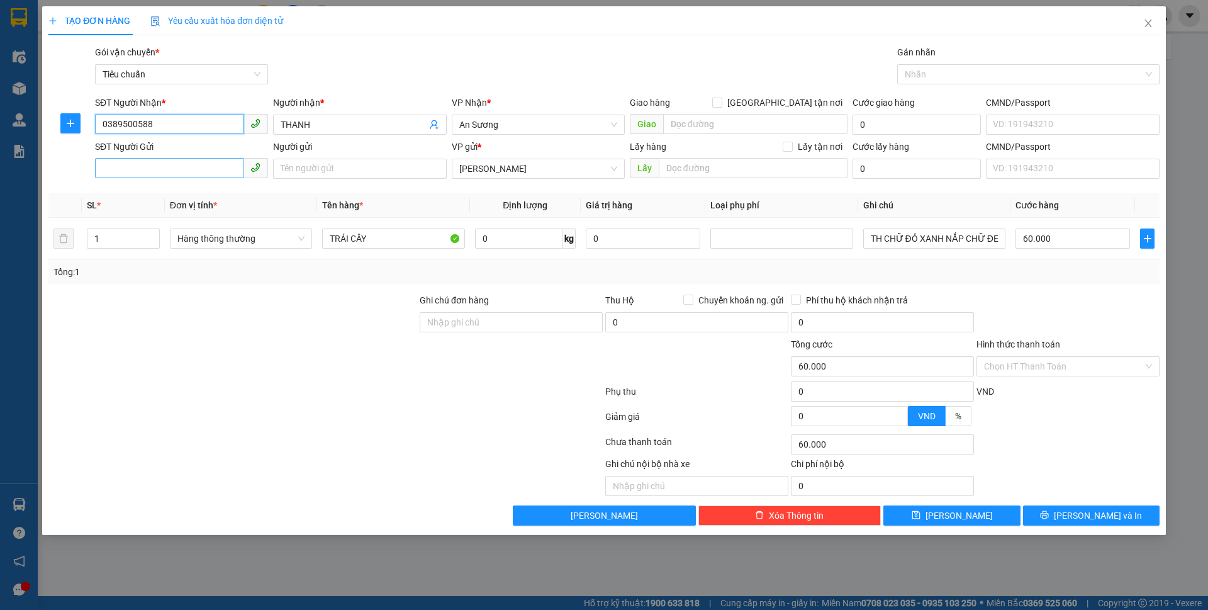
type input "0389500588"
click at [194, 165] on input "SĐT Người Gửi" at bounding box center [169, 168] width 149 height 20
click at [208, 191] on div "0794685740 - KHANG" at bounding box center [182, 194] width 158 height 14
type input "0794685740"
type input "KHANG"
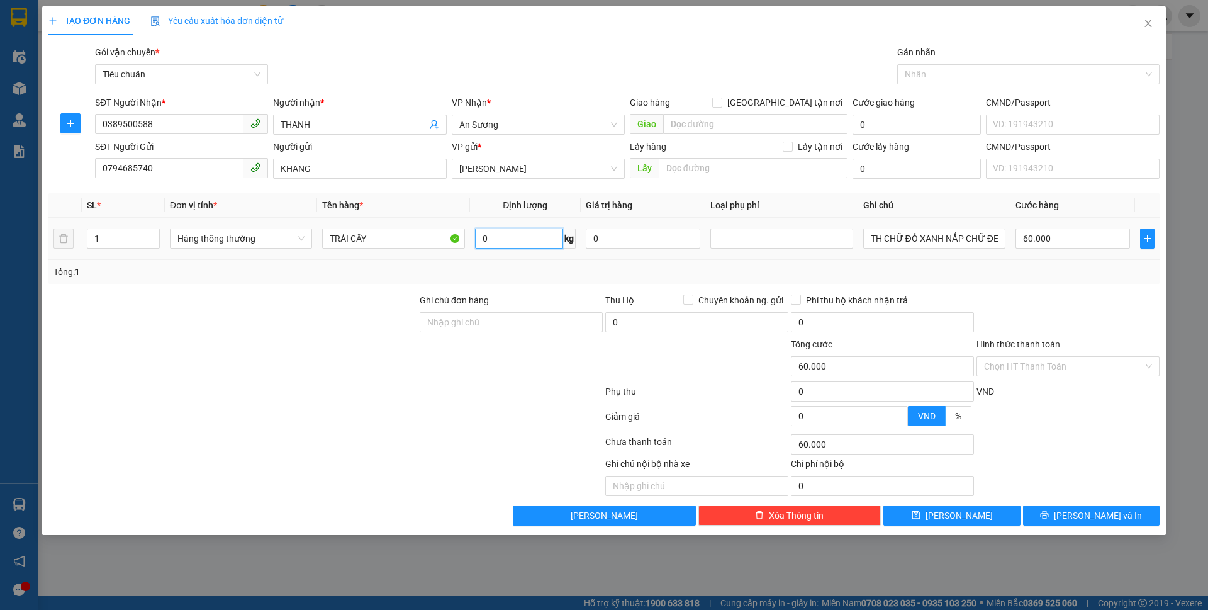
click at [517, 240] on input "0" at bounding box center [519, 238] width 88 height 20
type input "34"
click at [370, 403] on div at bounding box center [325, 393] width 557 height 25
type input "70.000"
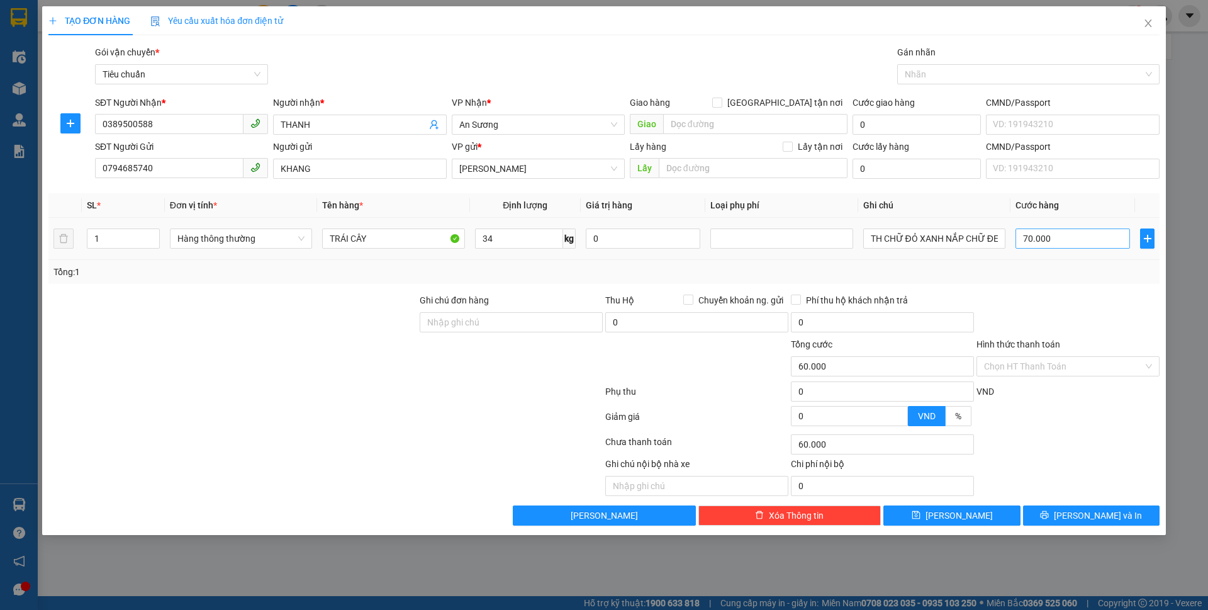
type input "70.000"
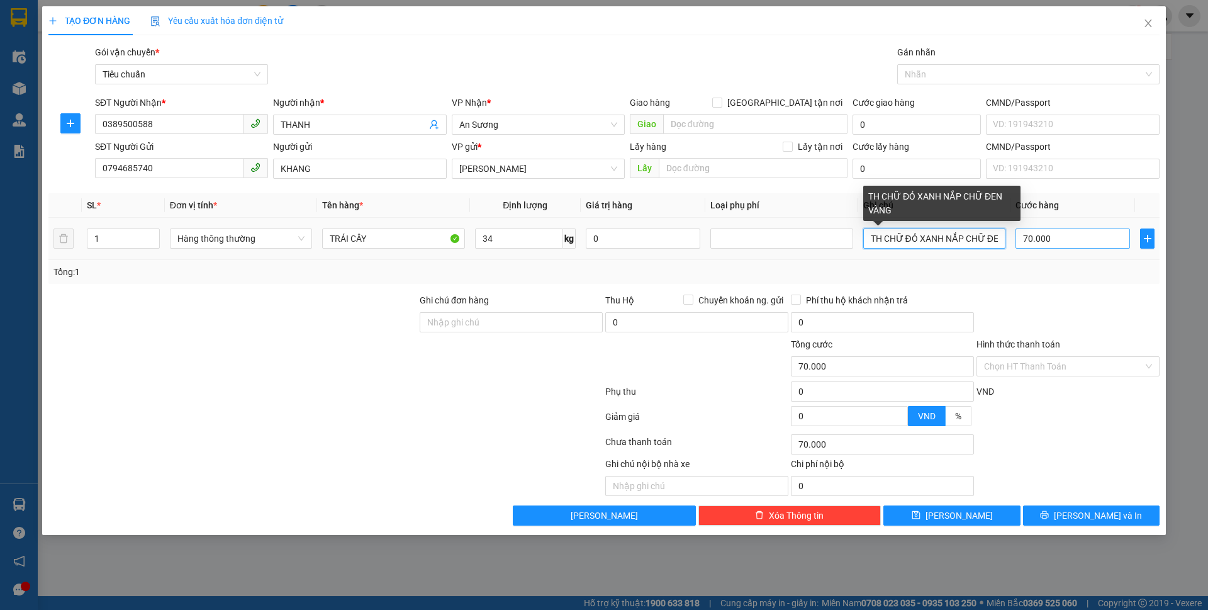
scroll to position [0, 36]
drag, startPoint x: 947, startPoint y: 238, endPoint x: 1079, endPoint y: 241, distance: 131.6
click at [1075, 245] on tr "1 Hàng thông thường TRÁI CÂY 34 kg 0 TH CHỮ ĐỎ XANH NẮP CHỮ ĐEN VÀNG 70.000" at bounding box center [604, 239] width 1112 height 42
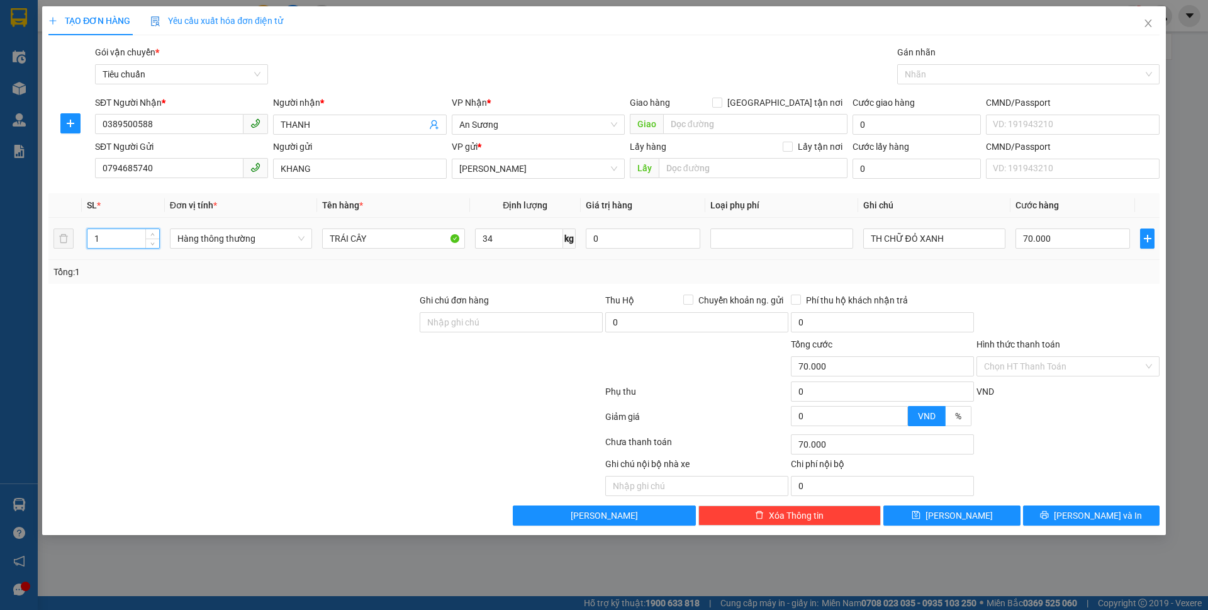
drag, startPoint x: 111, startPoint y: 233, endPoint x: 86, endPoint y: 236, distance: 26.0
click at [86, 236] on td "1" at bounding box center [123, 239] width 83 height 42
drag, startPoint x: 956, startPoint y: 235, endPoint x: 789, endPoint y: 252, distance: 167.7
click at [789, 252] on tr "1 Hàng thông thường TRÁI CÂY 34 kg 0 TH CHỮ ĐỎ XANH 70.000" at bounding box center [604, 239] width 1112 height 42
click at [1118, 303] on div at bounding box center [1069, 315] width 186 height 44
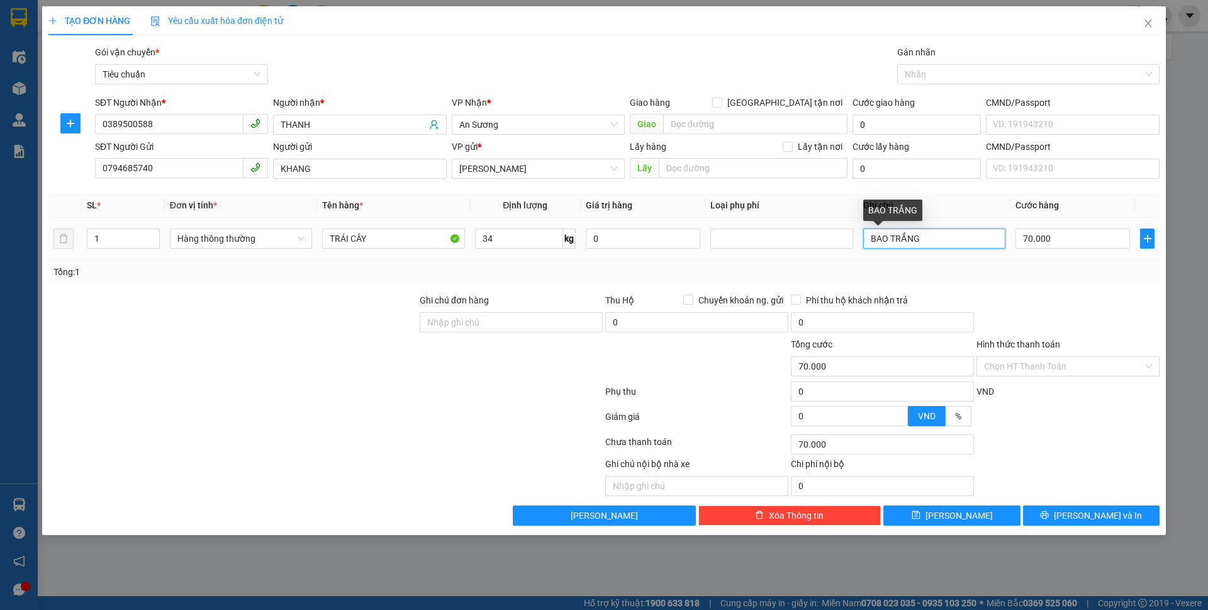
click at [937, 239] on input "BAO TRẮNG" at bounding box center [935, 238] width 142 height 20
type input "BAO TRẮNG CHỮ ĐỎ"
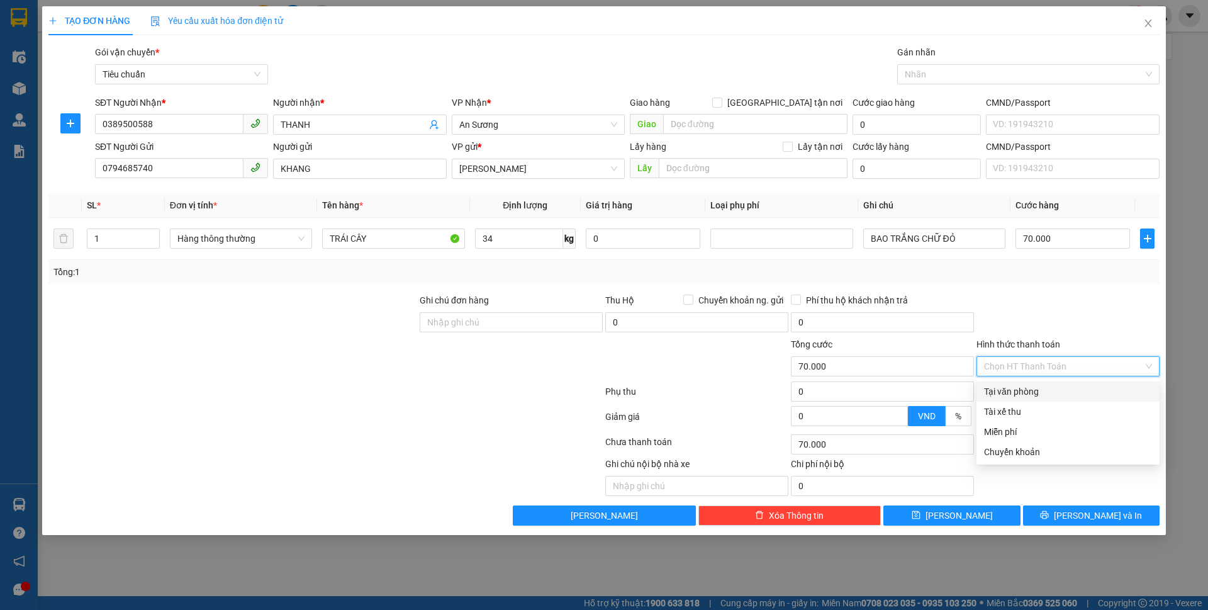
click at [1082, 366] on input "Hình thức thanh toán" at bounding box center [1063, 366] width 159 height 19
click at [1061, 393] on div "Tại văn phòng" at bounding box center [1068, 392] width 168 height 14
type input "70.000"
click at [1049, 512] on icon "printer" at bounding box center [1044, 514] width 9 height 9
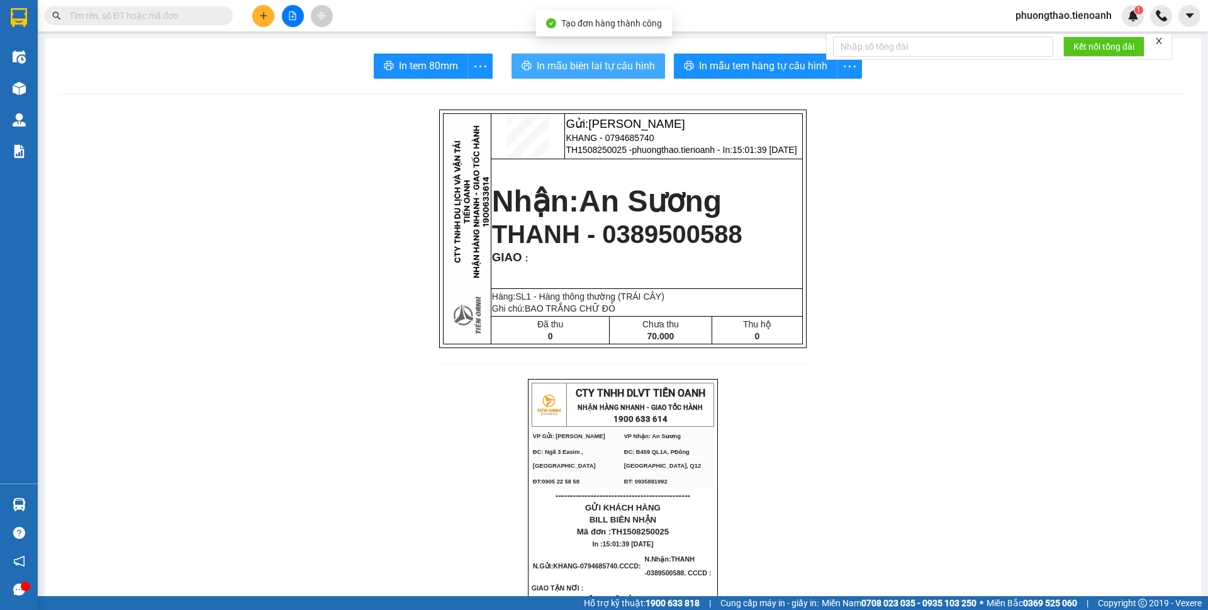
click at [595, 63] on span "In mẫu biên lai tự cấu hình" at bounding box center [596, 66] width 118 height 16
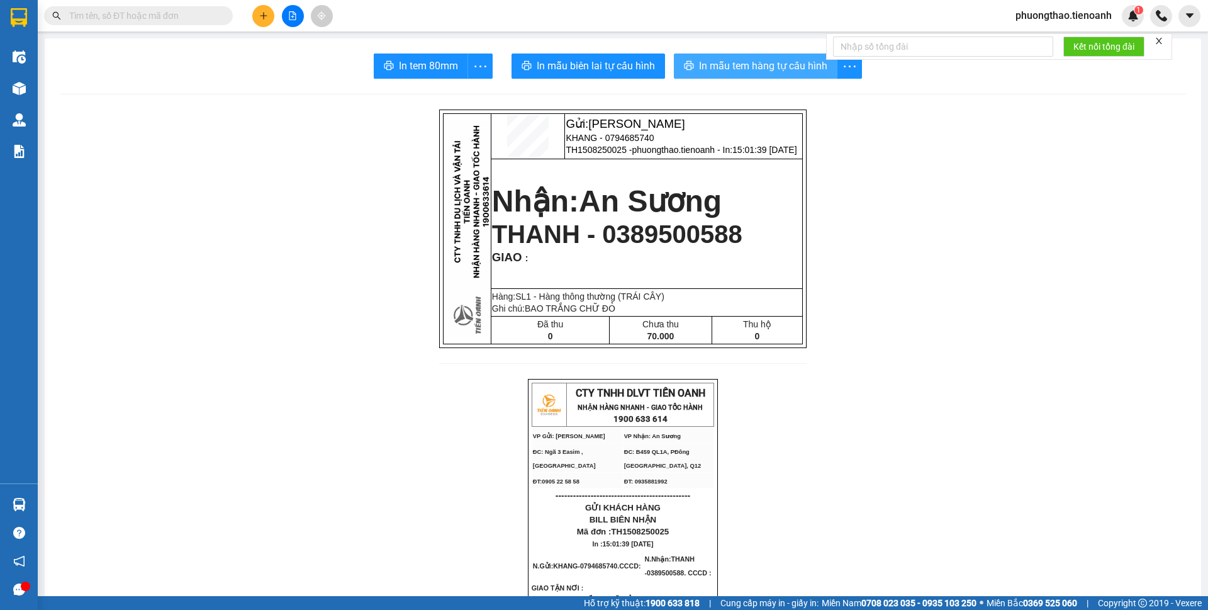
click at [708, 71] on span "In mẫu tem hàng tự cấu hình" at bounding box center [763, 66] width 128 height 16
click at [201, 18] on input "text" at bounding box center [143, 16] width 149 height 14
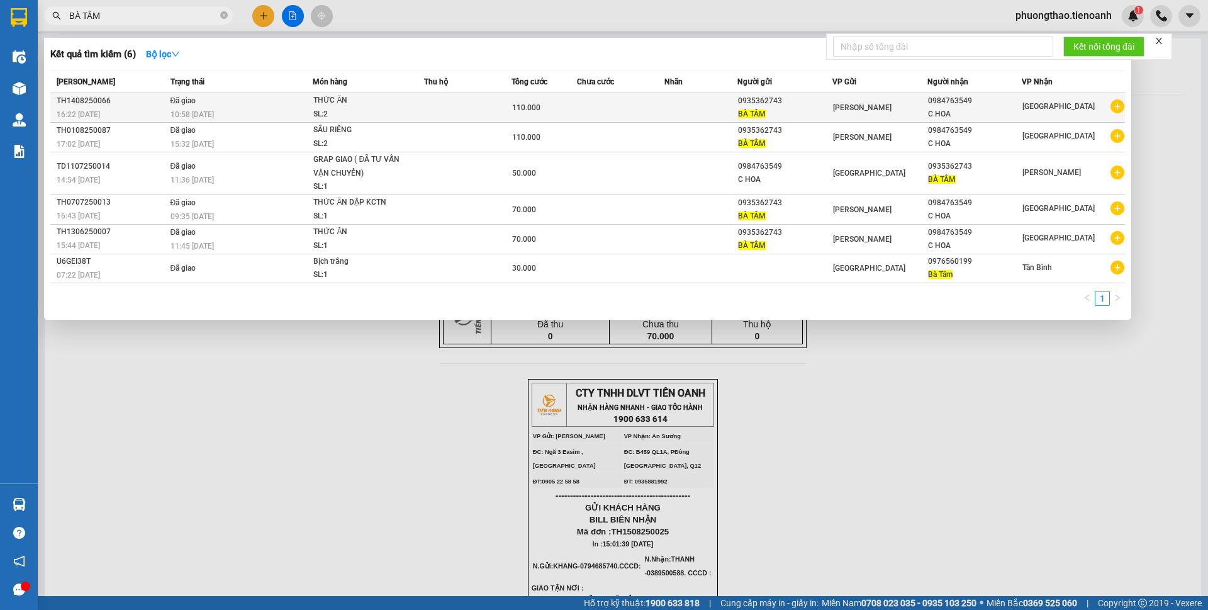
type input "BÀ TÂM"
click at [896, 107] on div "[PERSON_NAME]" at bounding box center [880, 108] width 94 height 14
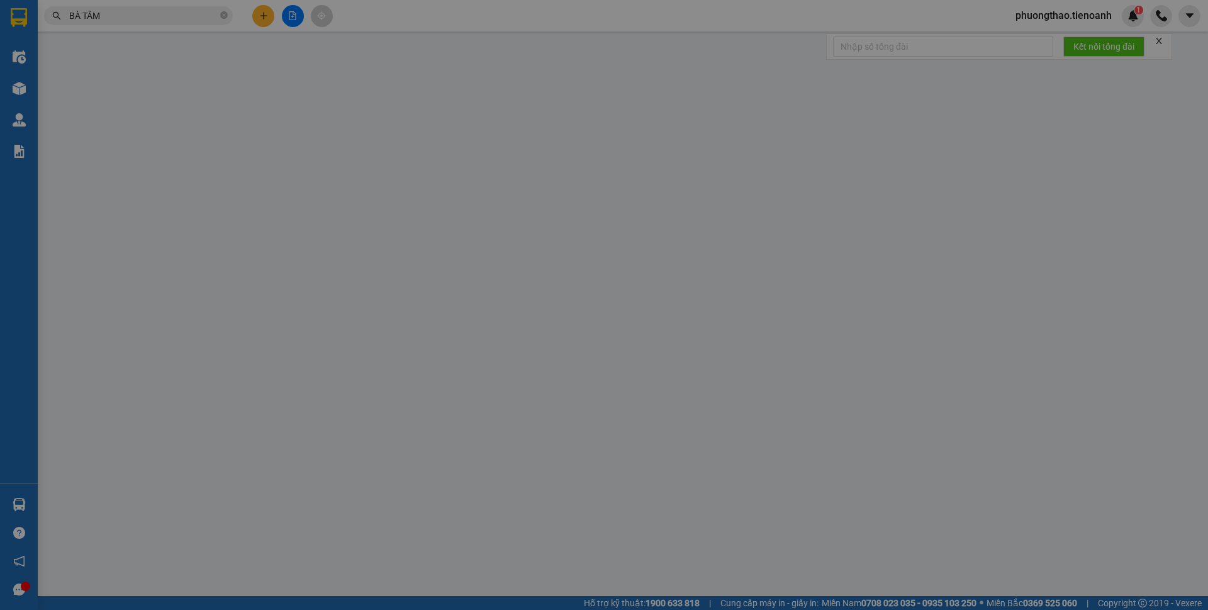
type input "0984763549"
type input "C HOA"
type input "0935362743"
type input "BÀ TÂM"
type input "040156015209"
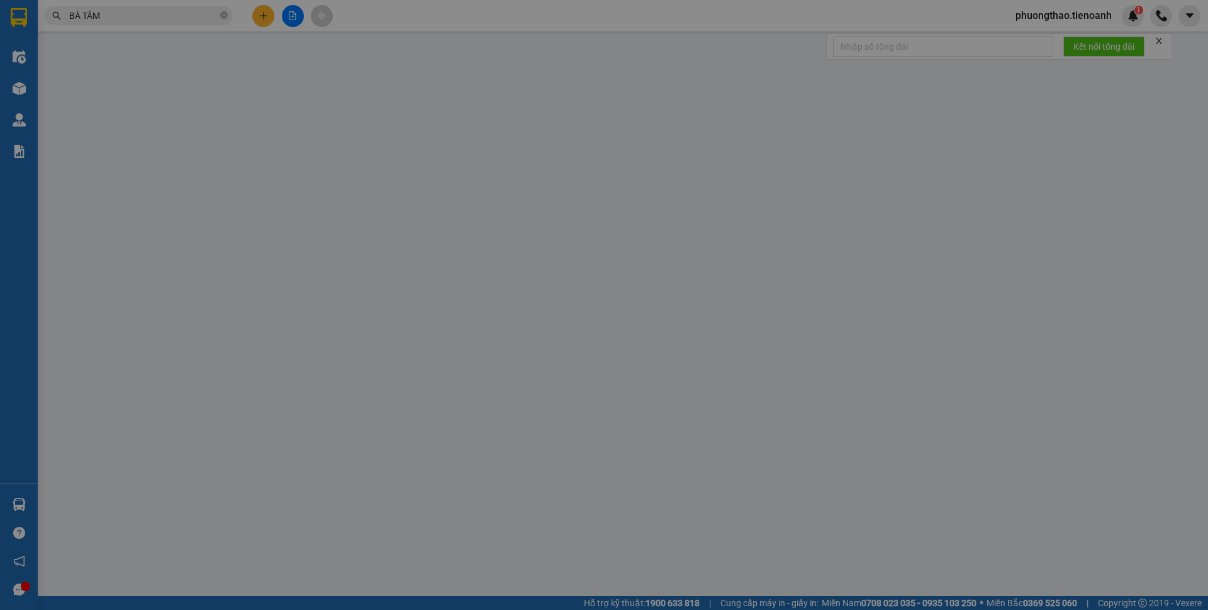
type input "110.000"
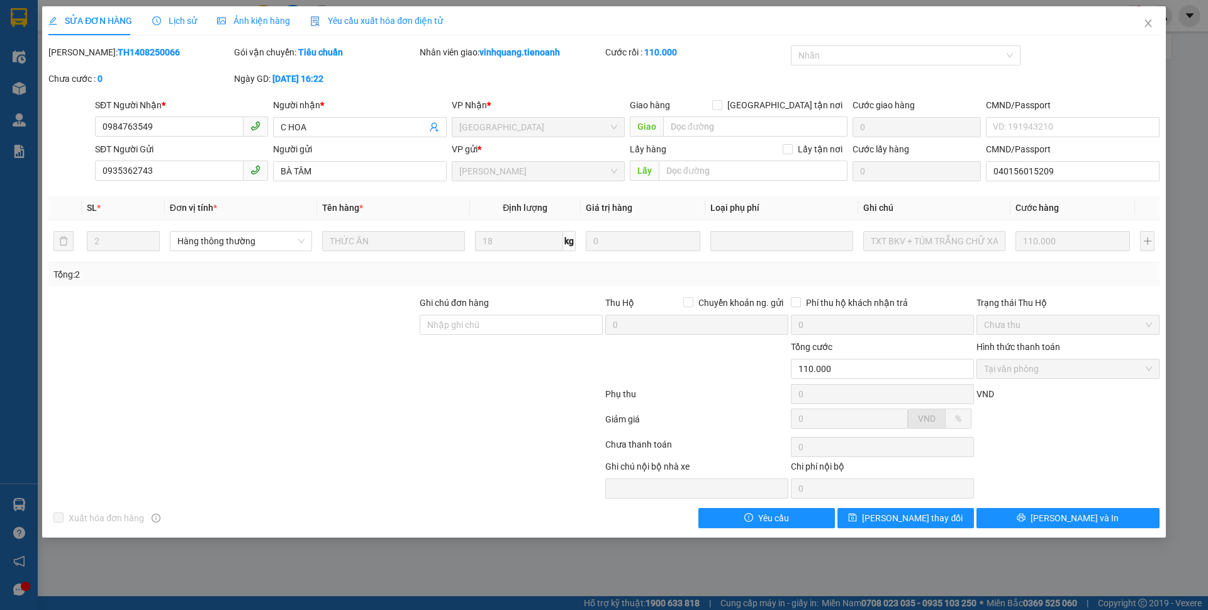
click at [177, 16] on span "Lịch sử" at bounding box center [174, 21] width 45 height 10
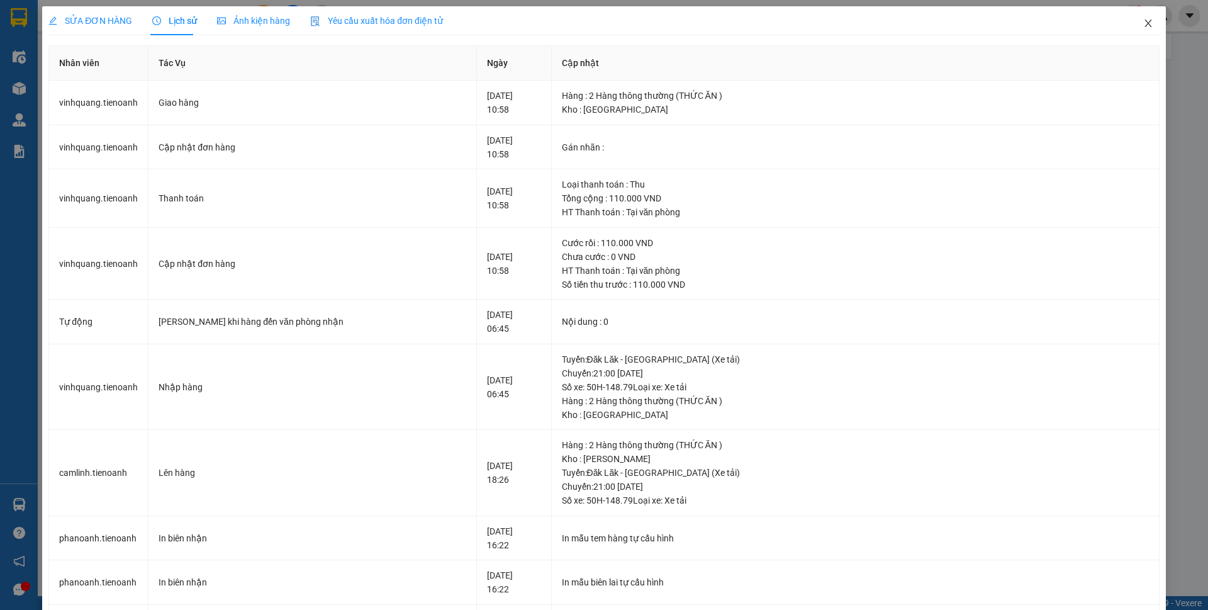
click at [1132, 28] on span "Close" at bounding box center [1148, 23] width 35 height 35
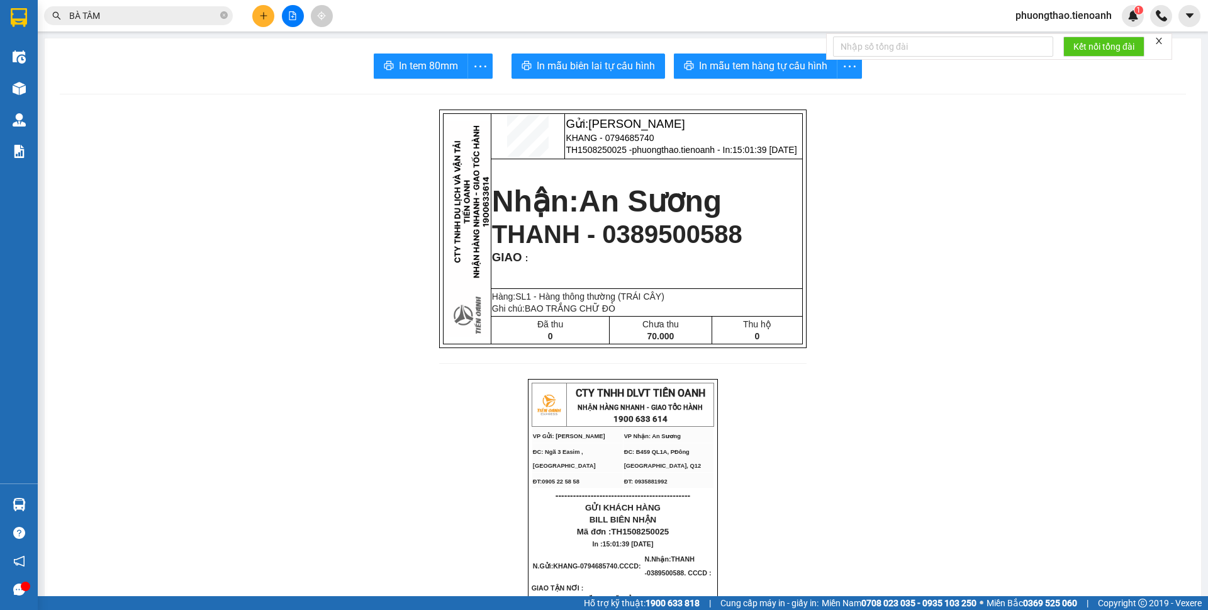
click at [121, 20] on input "BÀ TÂM" at bounding box center [143, 16] width 149 height 14
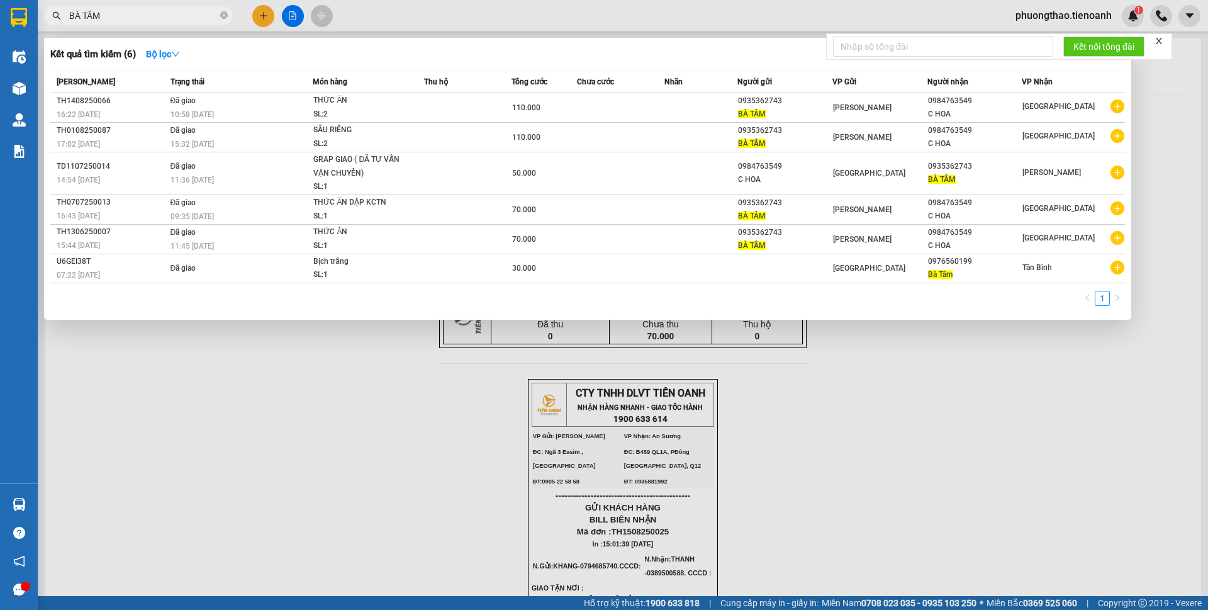
click at [930, 435] on div at bounding box center [604, 305] width 1208 height 610
click at [176, 9] on input "BÀ TÂM" at bounding box center [143, 16] width 149 height 14
drag, startPoint x: 176, startPoint y: 9, endPoint x: 66, endPoint y: 35, distance: 113.1
click at [66, 27] on div "Kết quả tìm kiếm ( 6 ) Bộ lọc Mã ĐH Trạng thái Món hàng Thu hộ Tổng cước Chưa c…" at bounding box center [122, 16] width 245 height 22
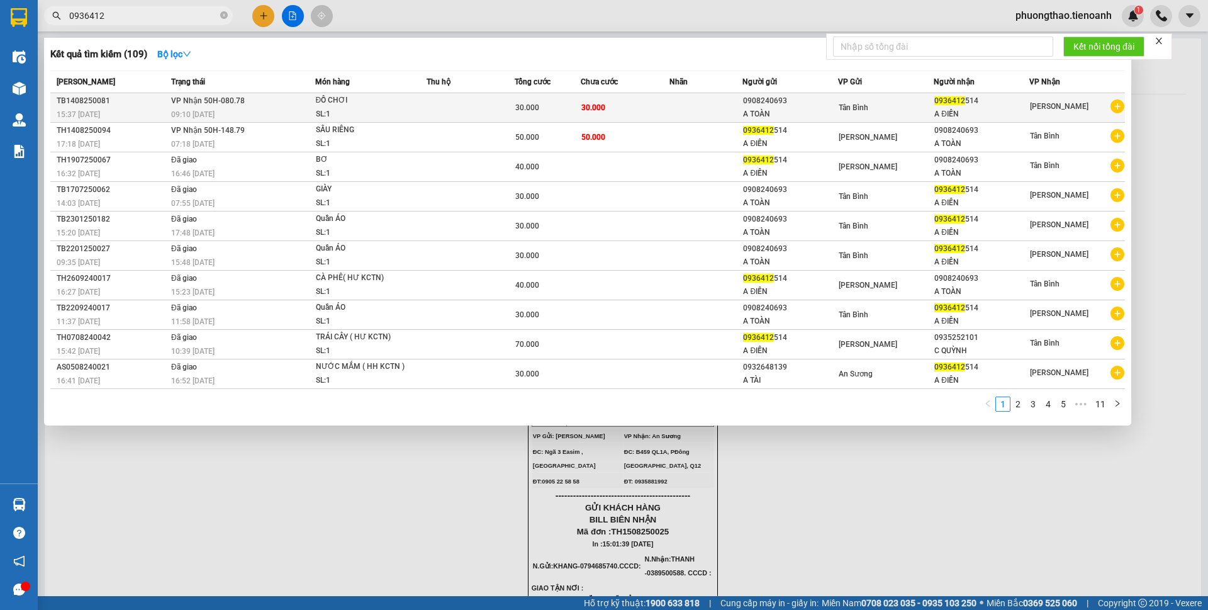
type input "0936412"
click at [705, 106] on td at bounding box center [707, 108] width 74 height 30
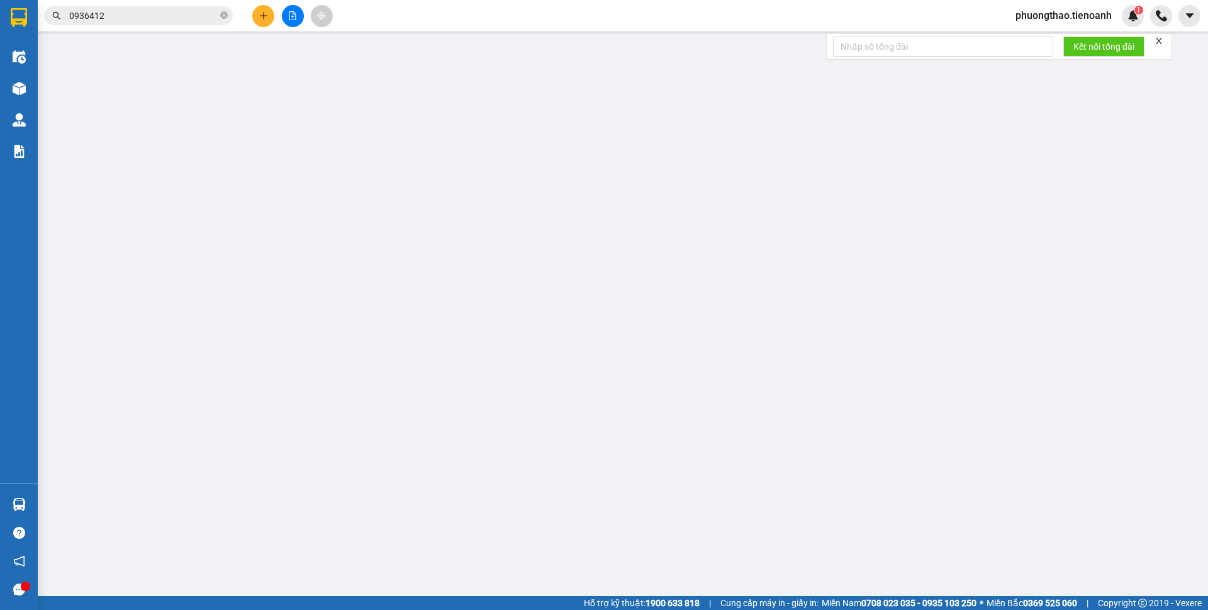
type input "0936412514"
type input "A ĐIỀN"
type input "123456789"
type input "0908240693"
type input "A TOÀN"
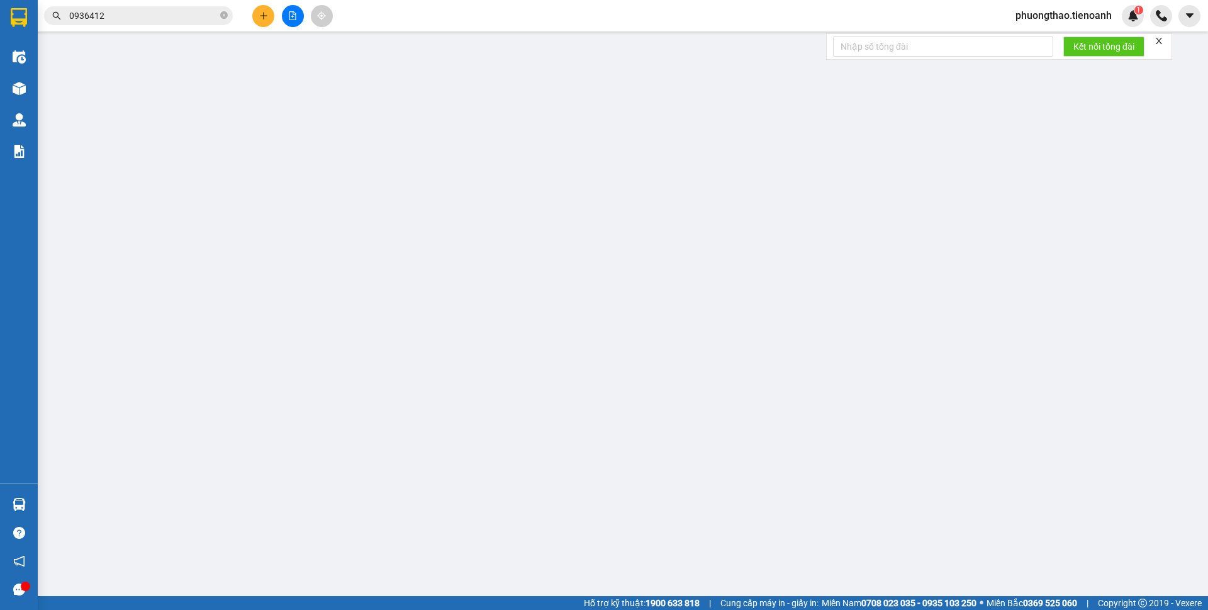
type input "079093004825"
type input "30.000"
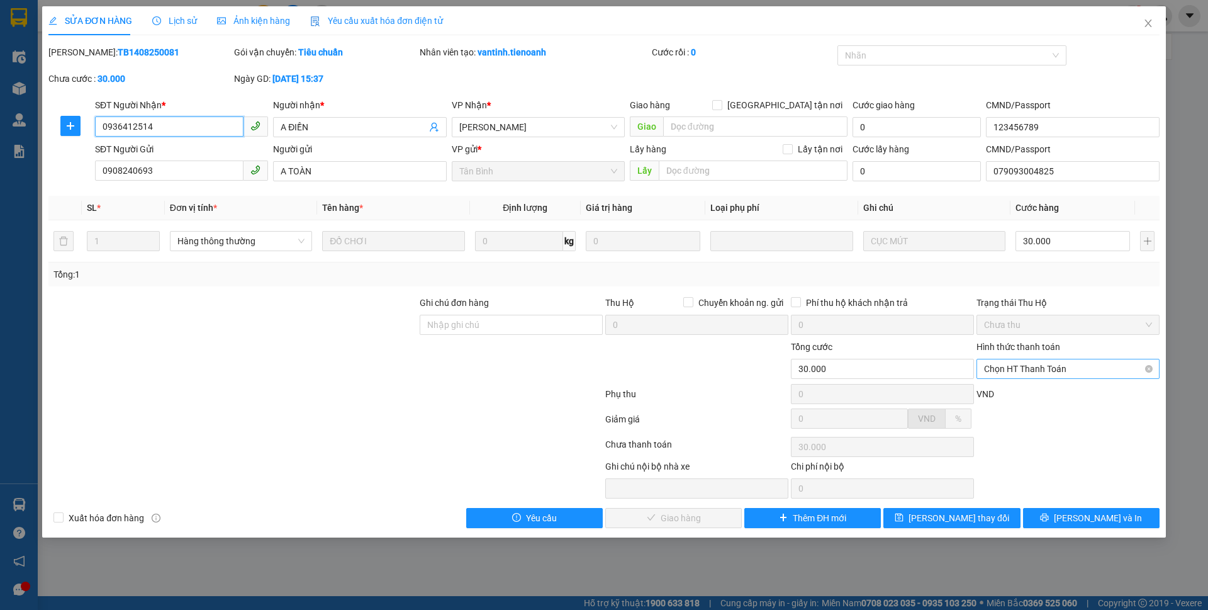
click at [1033, 368] on span "Chọn HT Thanh Toán" at bounding box center [1068, 368] width 168 height 19
click at [1018, 395] on div "Tại văn phòng" at bounding box center [1068, 394] width 168 height 14
type input "0"
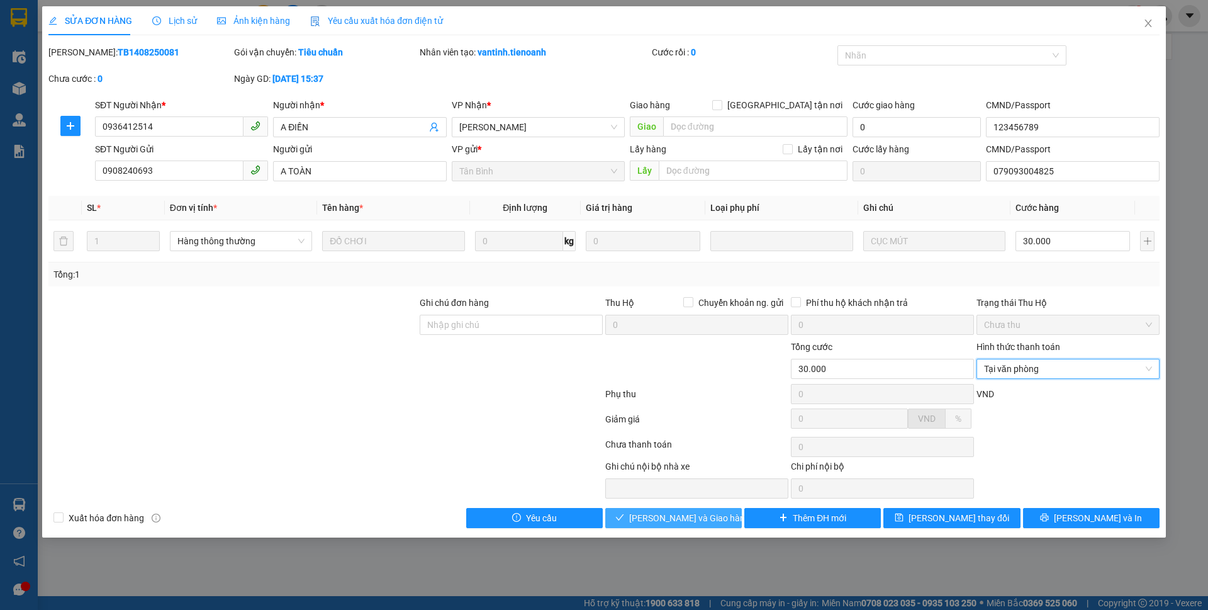
drag, startPoint x: 658, startPoint y: 508, endPoint x: 655, endPoint y: 498, distance: 10.4
click at [658, 504] on div "Total Paid Fee 0 Total UnPaid Fee 30.000 Cash Collection Total Fee Mã ĐH: TB140…" at bounding box center [604, 286] width 1112 height 483
click at [1146, 18] on span "Close" at bounding box center [1148, 23] width 35 height 35
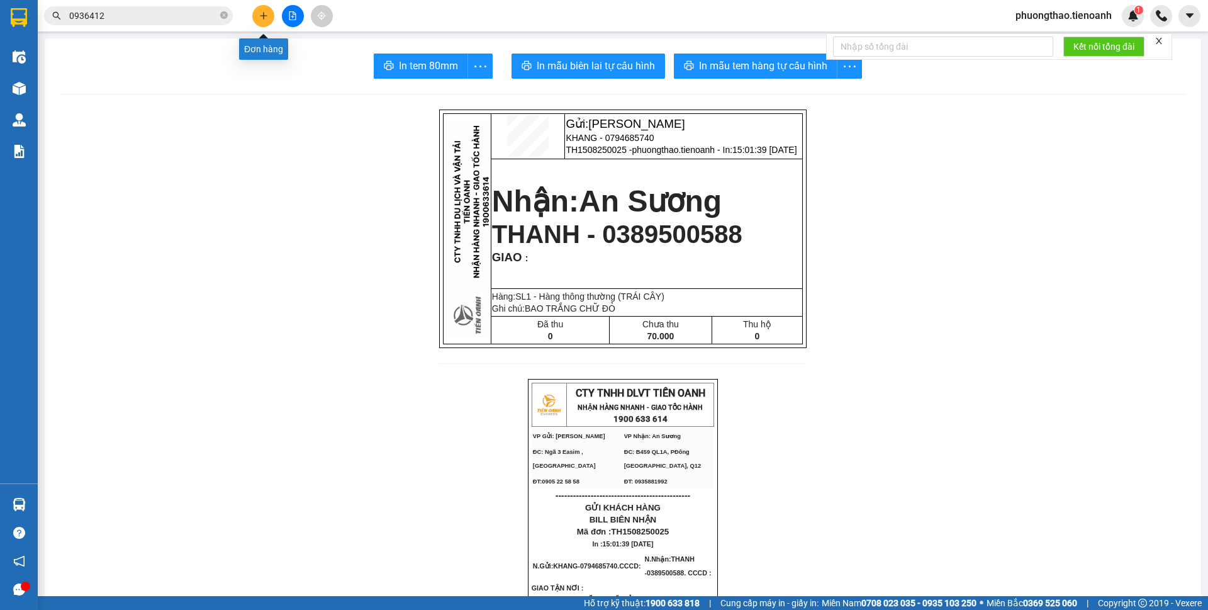
click at [260, 21] on button at bounding box center [263, 16] width 22 height 22
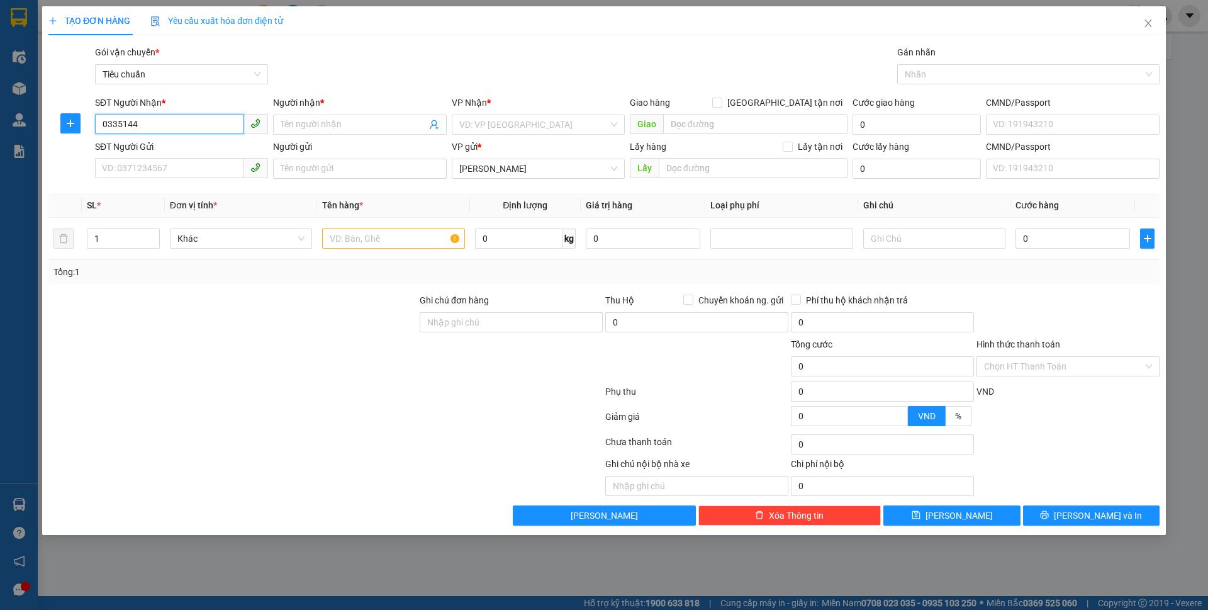
click at [123, 124] on input "0335144" at bounding box center [169, 124] width 149 height 20
type input "0335868144"
click at [183, 150] on div "0335868144 - [GEOGRAPHIC_DATA]" at bounding box center [182, 150] width 158 height 14
type input "[PERSON_NAME]"
checkbox input "true"
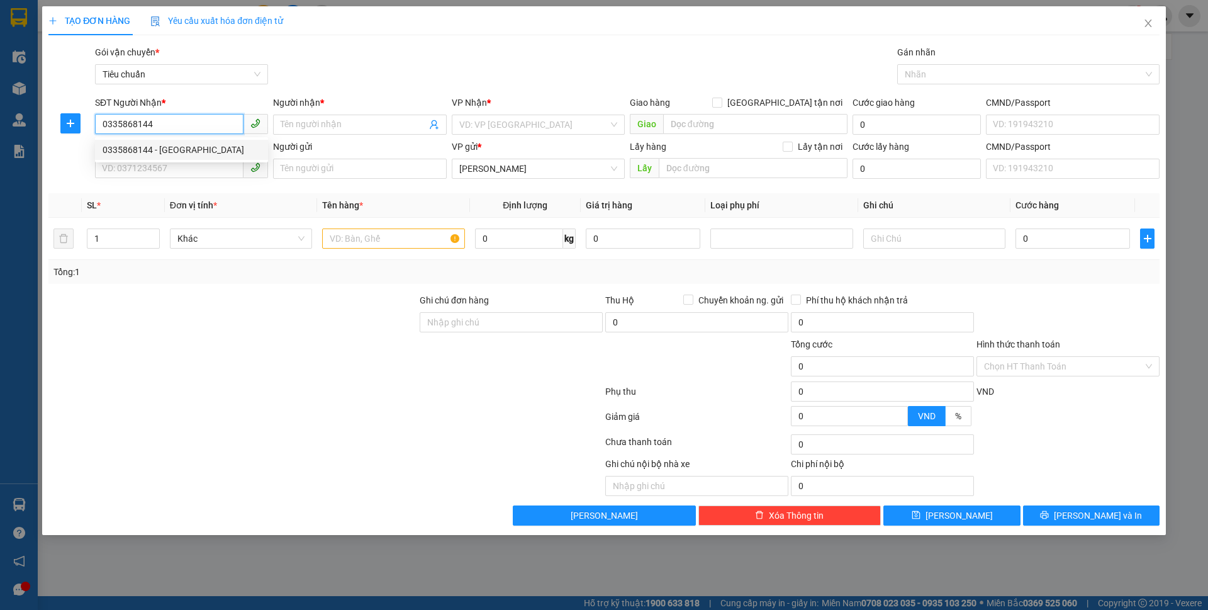
type input "749/45/8 [GEOGRAPHIC_DATA], [GEOGRAPHIC_DATA]"
type input "90.000"
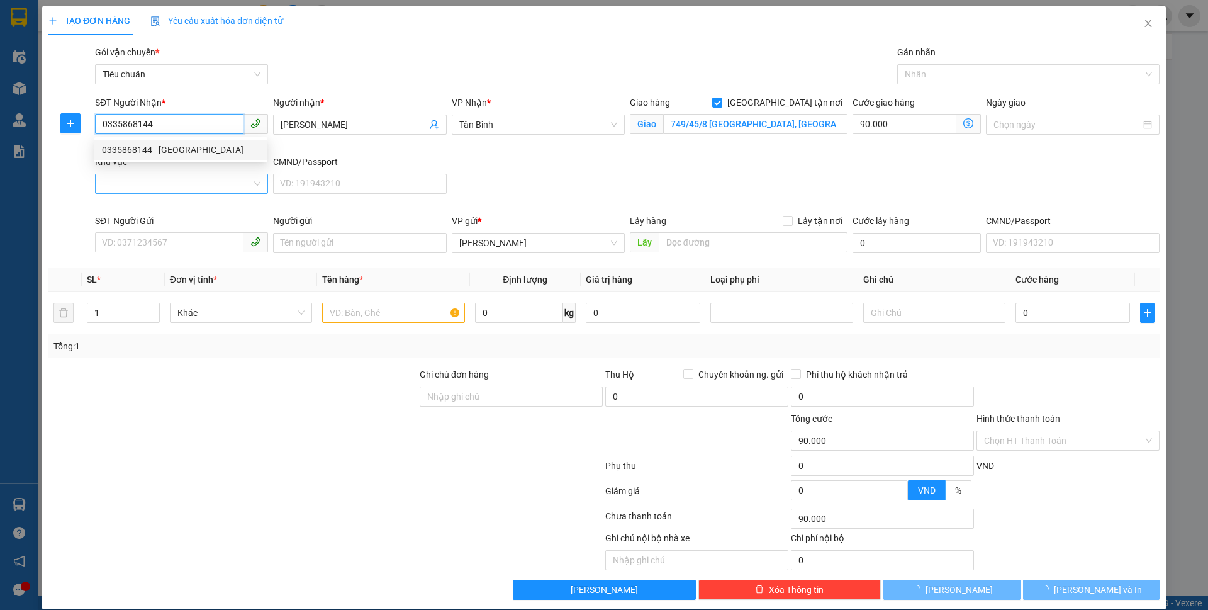
type input "140.000"
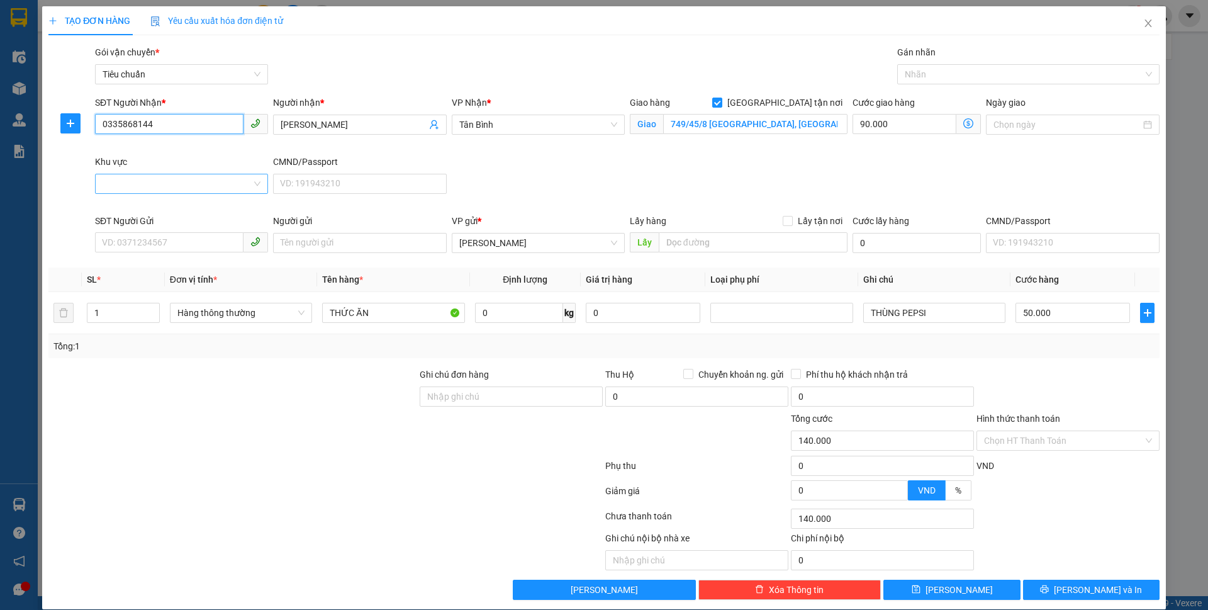
type input "0335868144"
click at [200, 179] on input "Khu vực" at bounding box center [177, 183] width 149 height 19
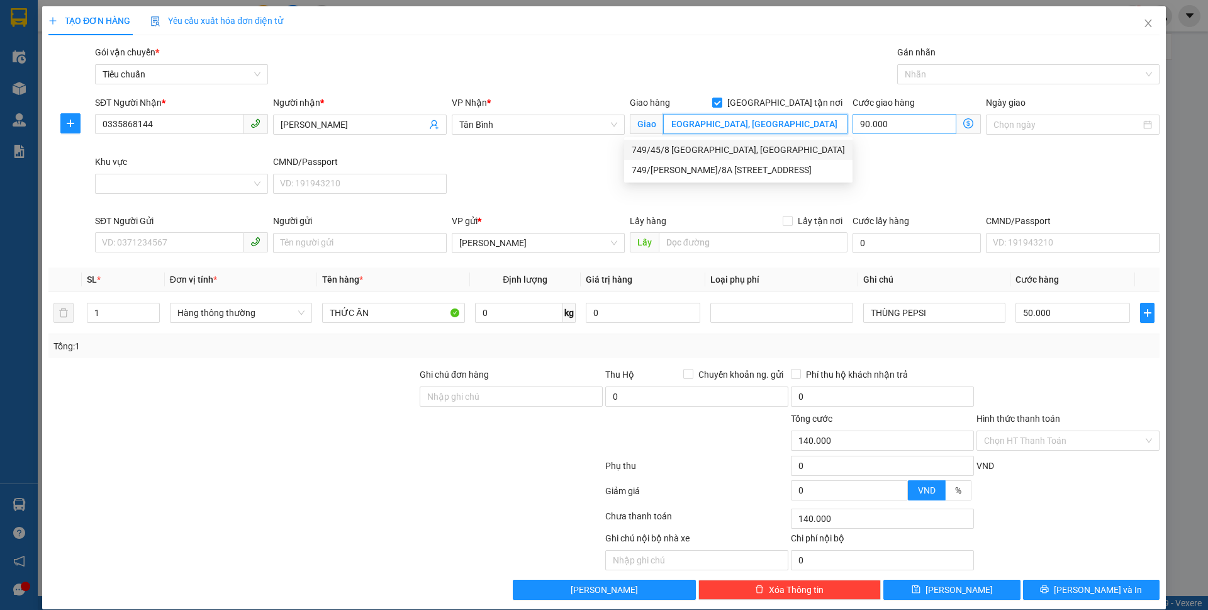
scroll to position [0, 152]
drag, startPoint x: 753, startPoint y: 119, endPoint x: 846, endPoint y: 125, distance: 93.3
click at [846, 125] on div "SĐT Người Nhận * 0335868144 Người nhận * HÀ VY VP Nhận * [GEOGRAPHIC_DATA] tận …" at bounding box center [628, 155] width 1070 height 118
click at [110, 183] on input "Khu vực" at bounding box center [177, 183] width 149 height 19
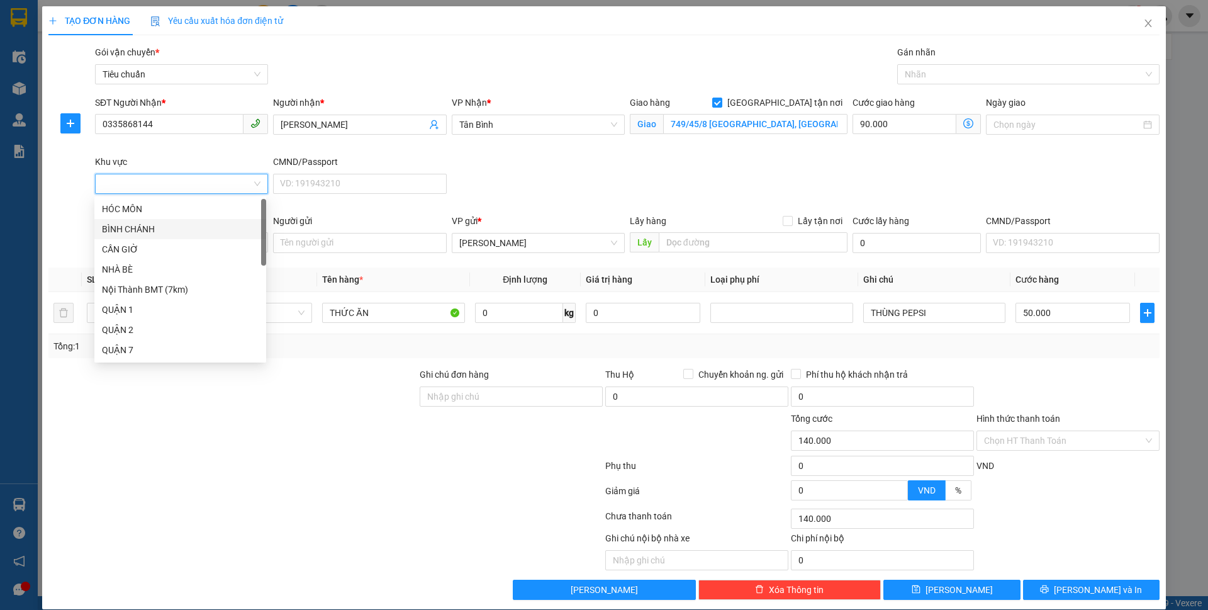
scroll to position [63, 0]
click at [142, 285] on div "QUẬN 7" at bounding box center [180, 287] width 157 height 14
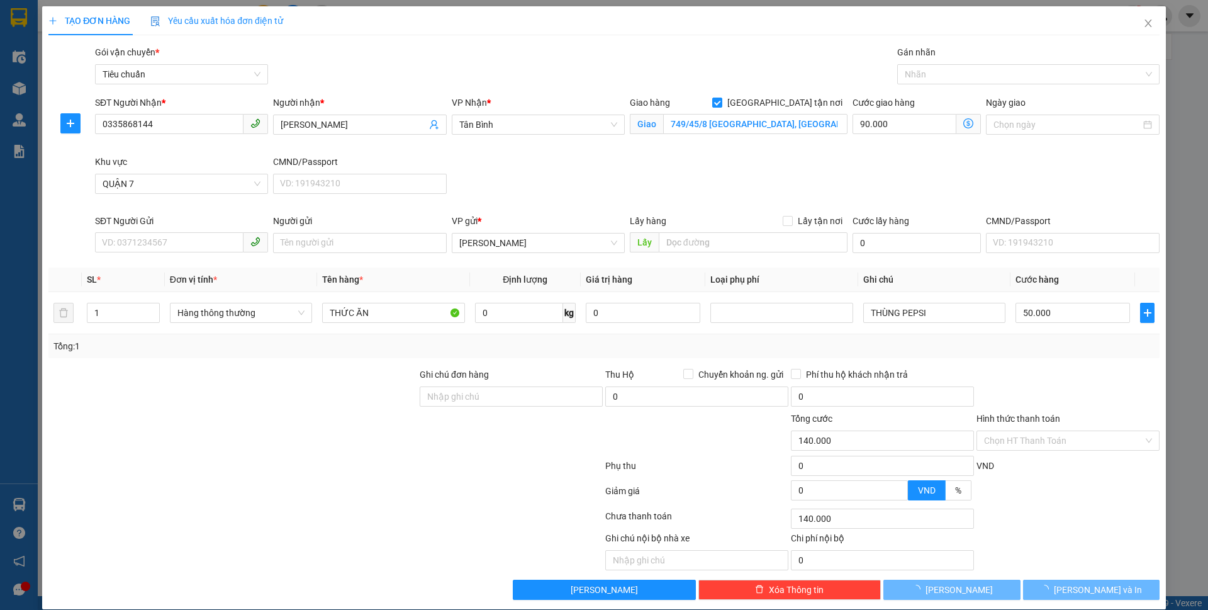
click at [312, 413] on div at bounding box center [232, 434] width 371 height 44
type input "50.000"
type input "0"
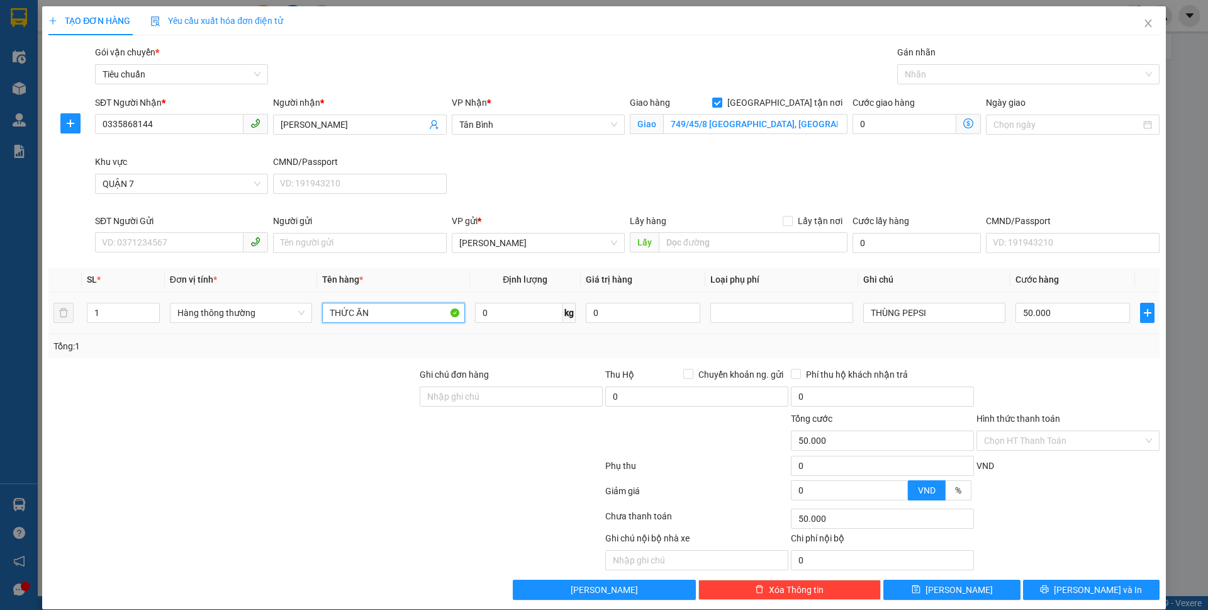
drag, startPoint x: 341, startPoint y: 318, endPoint x: 300, endPoint y: 300, distance: 45.6
click at [300, 300] on tr "1 Hàng thông thường THỨC ĂN 0 kg 0 THÙNG PEPSI 50.000" at bounding box center [604, 313] width 1112 height 42
type input "SẦU RIÊNG"
click at [166, 244] on input "SĐT Người Gửi" at bounding box center [169, 242] width 149 height 20
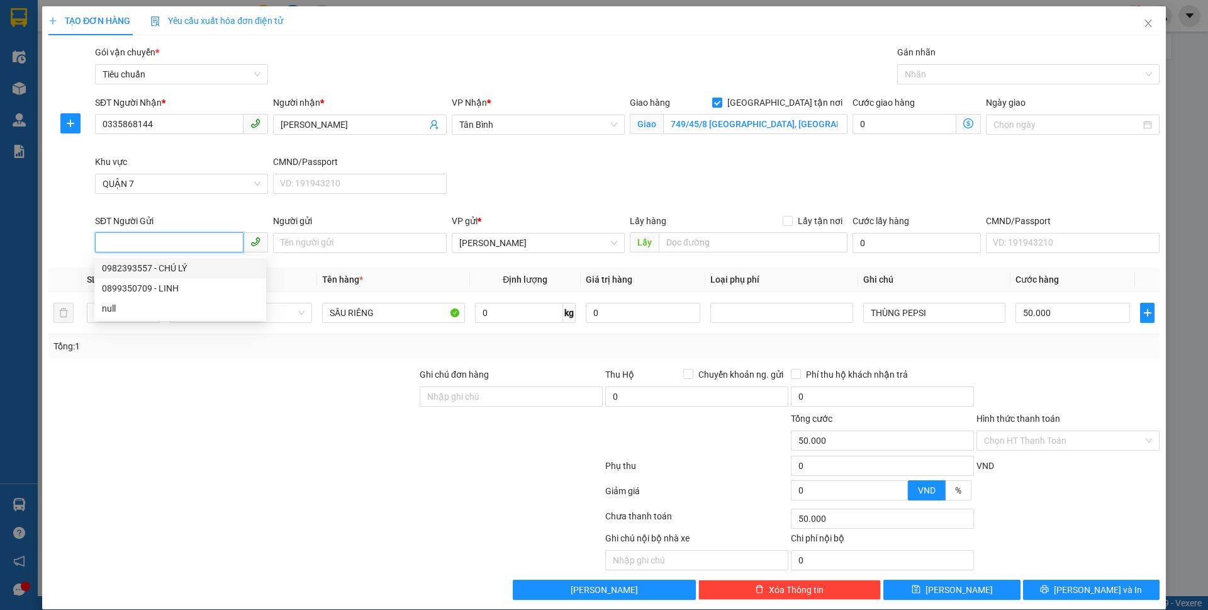
click at [175, 263] on div "0982393557 - CHÚ LÝ" at bounding box center [180, 268] width 157 height 14
type input "0982393557"
type input "CHÚ LÝ"
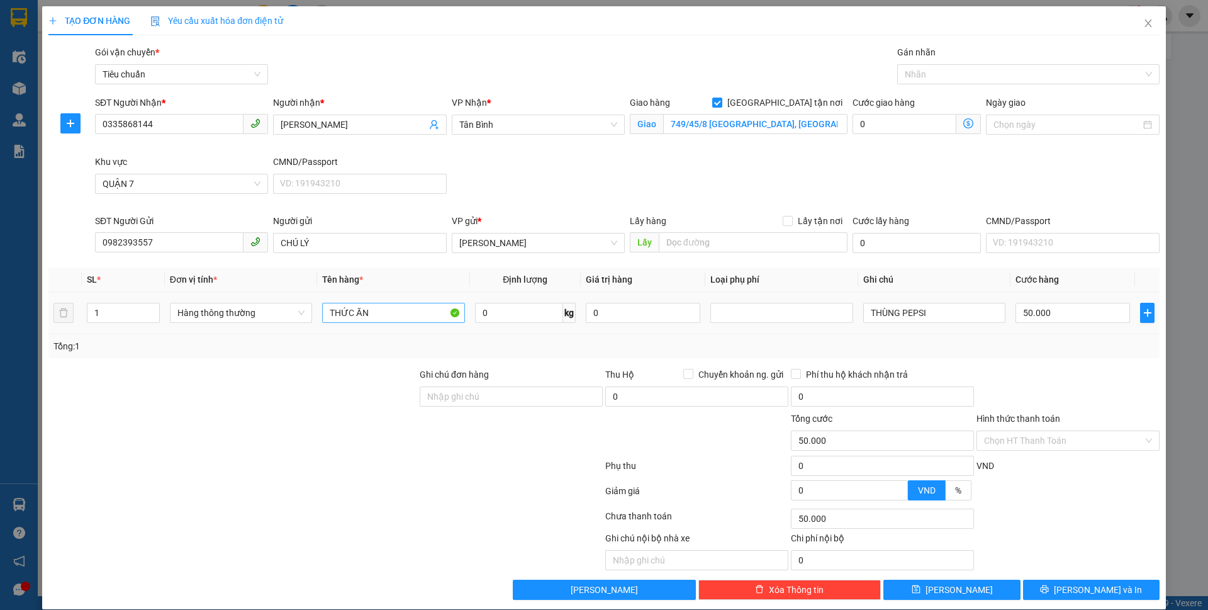
drag, startPoint x: 385, startPoint y: 327, endPoint x: 379, endPoint y: 317, distance: 11.6
click at [381, 322] on td "THỨC ĂN" at bounding box center [393, 313] width 152 height 42
drag, startPoint x: 379, startPoint y: 314, endPoint x: 254, endPoint y: 295, distance: 126.8
click at [256, 298] on tr "1 Hàng thông thường THỨC ĂN 0 kg 0 THÙNG PEPSI 50.000" at bounding box center [604, 313] width 1112 height 42
type input "SẦU RIÊNG"
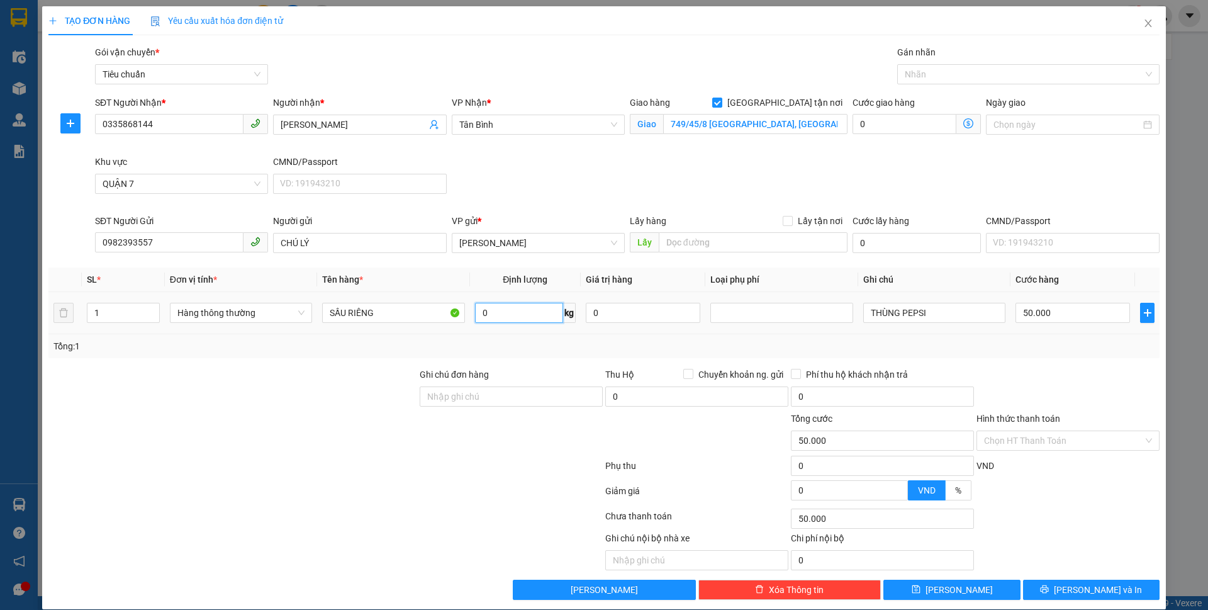
click at [534, 313] on input "0" at bounding box center [519, 313] width 88 height 20
type input "7"
click at [506, 447] on div at bounding box center [512, 434] width 186 height 44
type input "40.000"
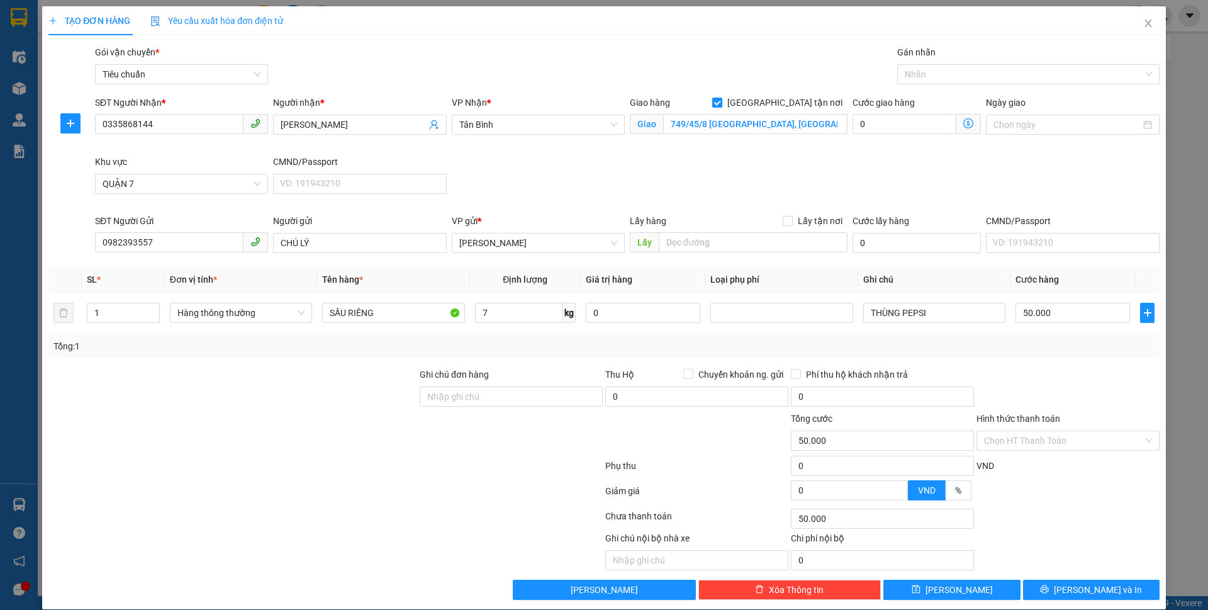
type input "40.000"
type input "120.000"
type input "80.000"
click at [952, 68] on div at bounding box center [1023, 74] width 244 height 15
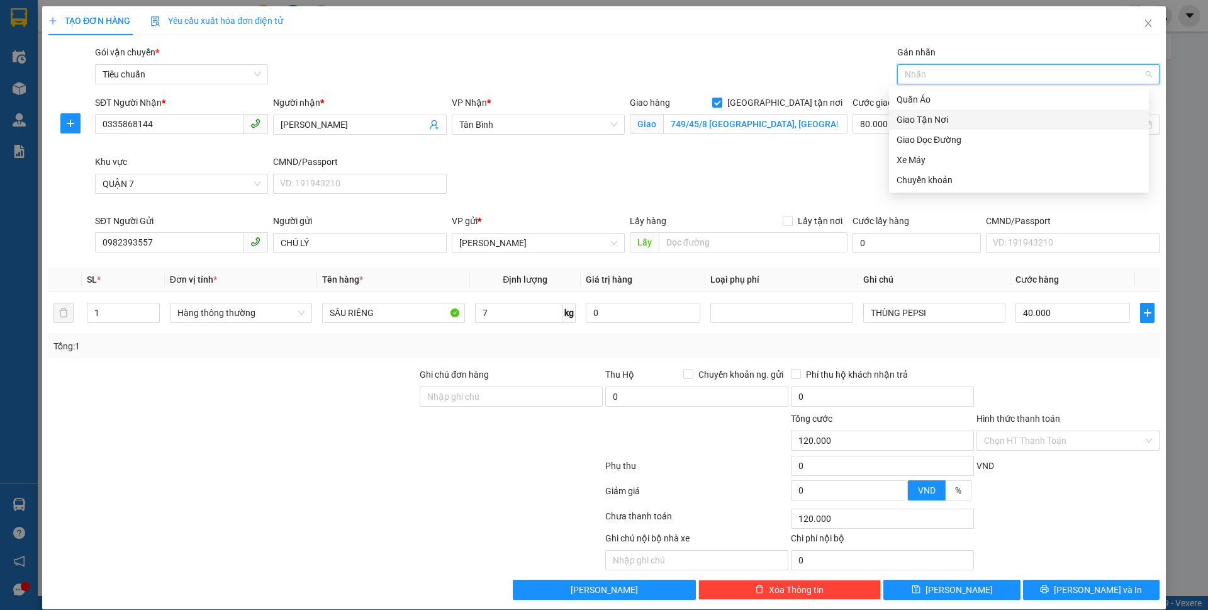
click at [942, 121] on div "Giao Tận Nơi" at bounding box center [1019, 120] width 245 height 14
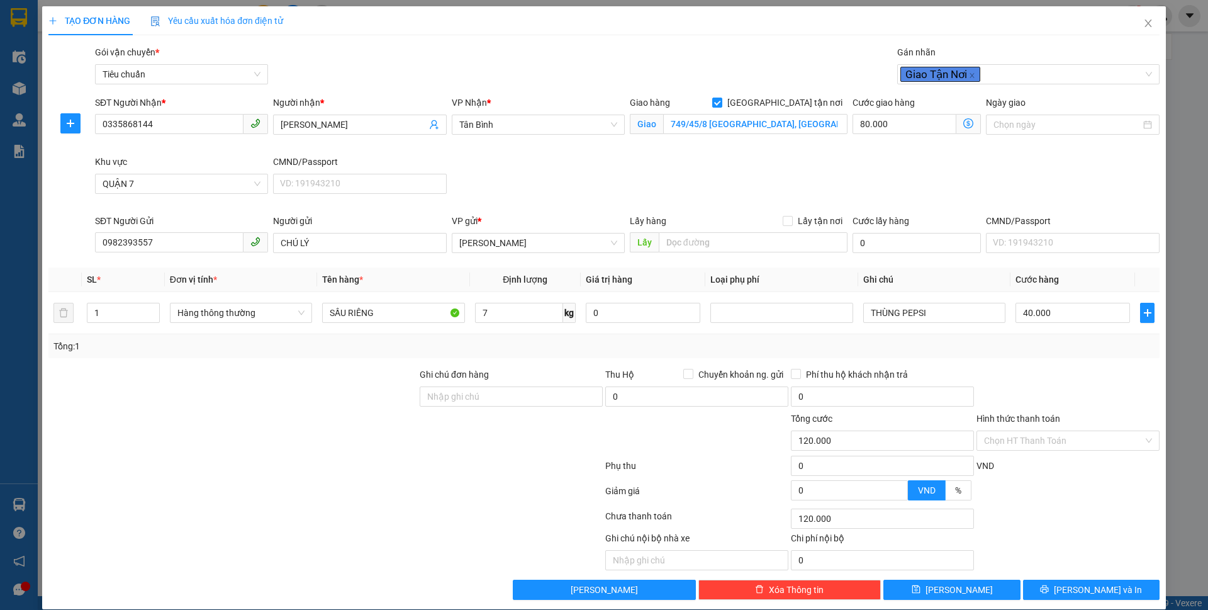
click at [796, 177] on div "SĐT Người Nhận * 0335868144 Người nhận * HÀ VY VP Nhận * [GEOGRAPHIC_DATA] tận …" at bounding box center [628, 155] width 1070 height 118
click at [964, 125] on icon "dollar-circle" at bounding box center [969, 123] width 10 height 10
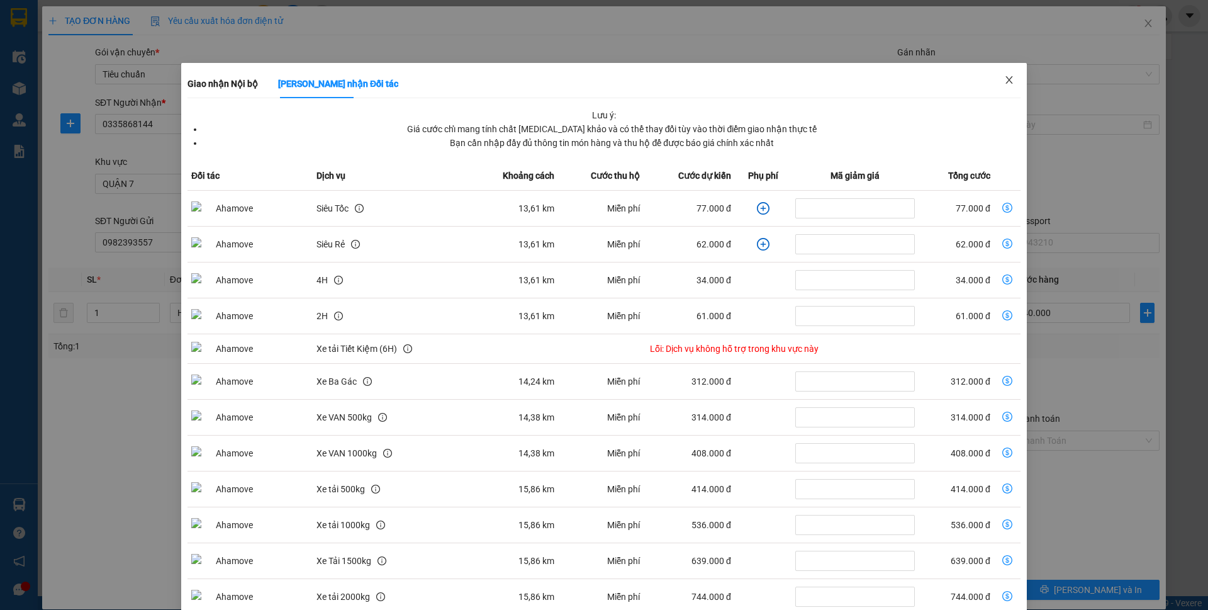
click at [1006, 78] on icon "close" at bounding box center [1009, 80] width 7 height 8
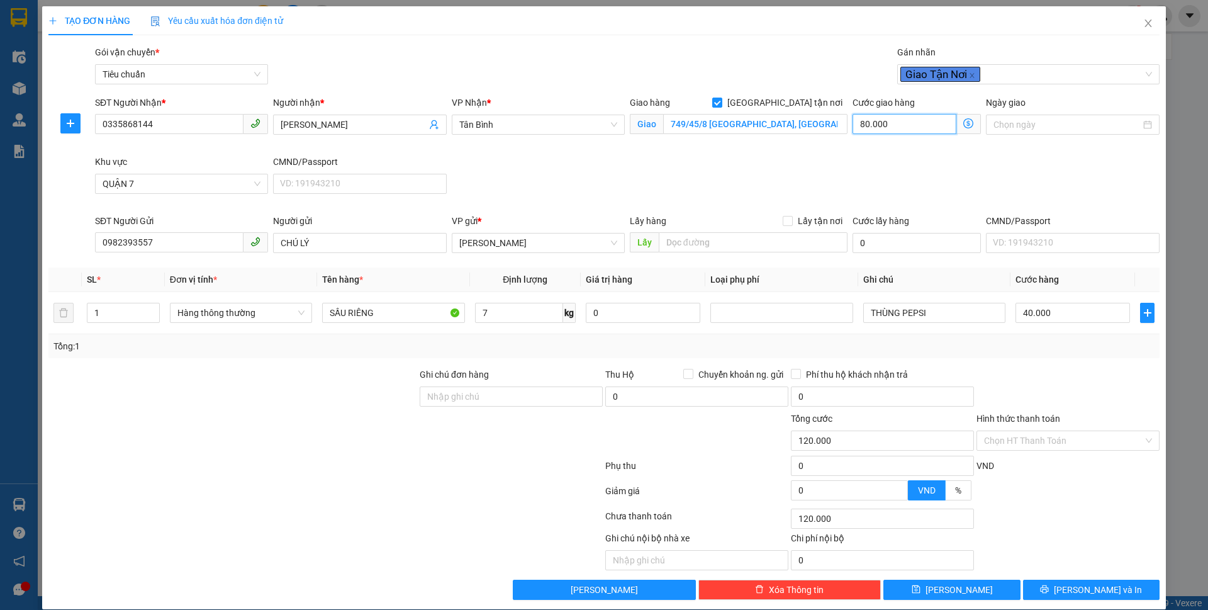
click at [901, 125] on input "80.000" at bounding box center [905, 124] width 104 height 20
type input "40.009"
type input "9"
type input "40.090"
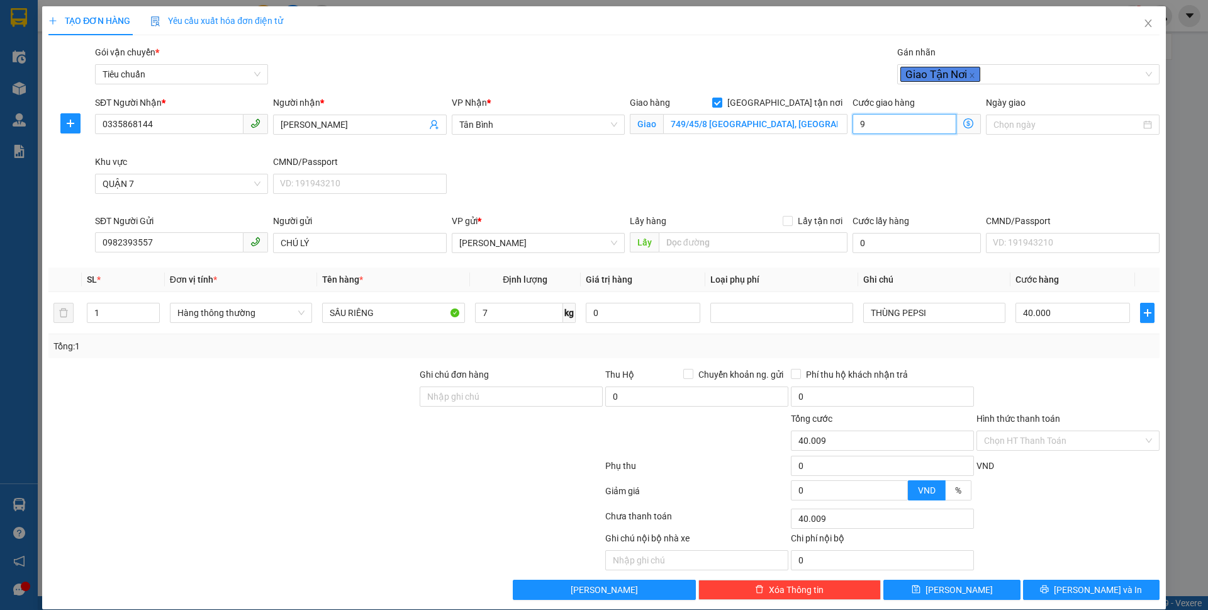
type input "40.090"
type input "90"
click at [1056, 391] on div at bounding box center [1069, 390] width 186 height 44
type input "130.000"
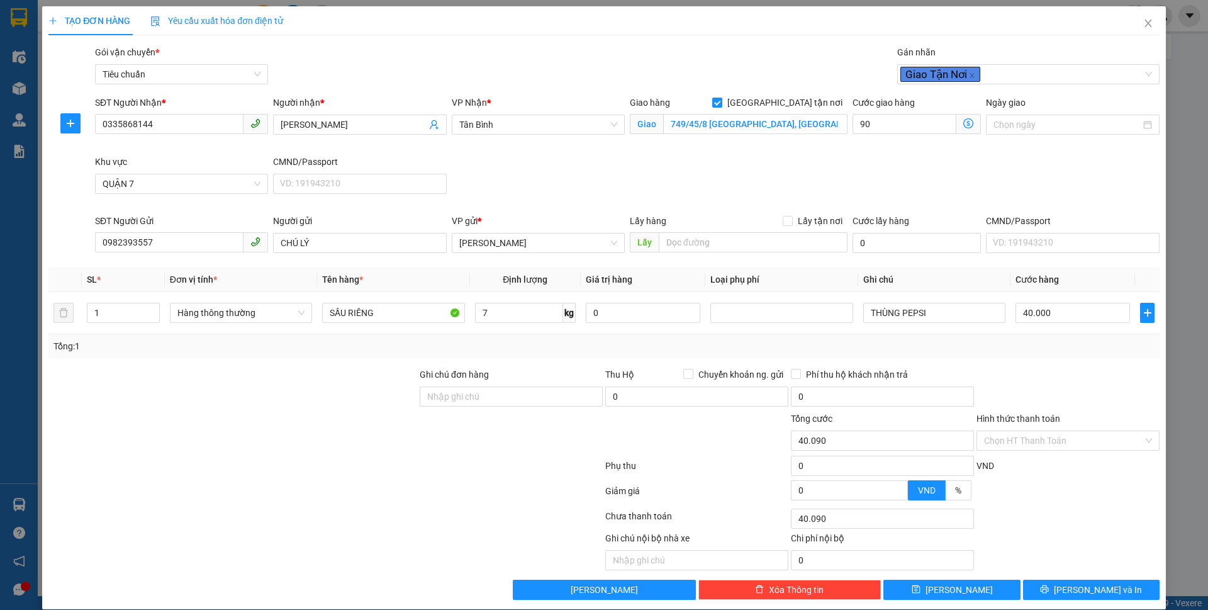
type input "90.000"
drag, startPoint x: 928, startPoint y: 320, endPoint x: 896, endPoint y: 301, distance: 37.6
click at [896, 301] on div "Transit Pickup Surcharge Ids Transit Deliver Surcharge Ids Transit Deliver Surc…" at bounding box center [604, 322] width 1112 height 555
type input "[PERSON_NAME]"
drag, startPoint x: 1065, startPoint y: 444, endPoint x: 1053, endPoint y: 465, distance: 23.4
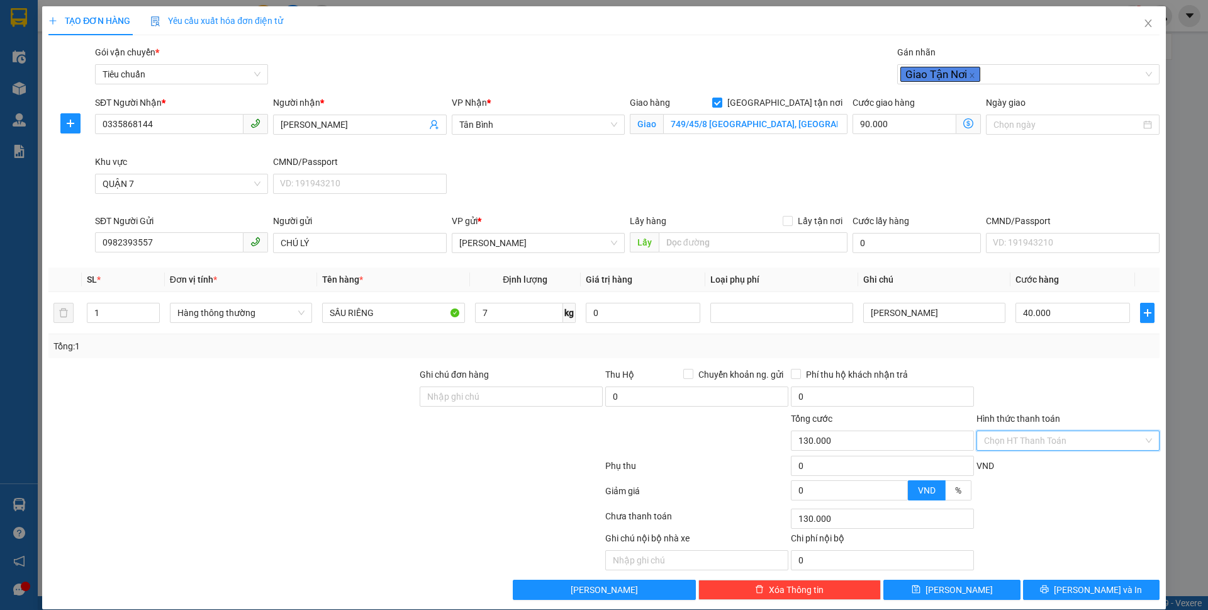
click at [1064, 445] on input "Hình thức thanh toán" at bounding box center [1063, 440] width 159 height 19
click at [1053, 465] on div "Tại văn phòng" at bounding box center [1059, 466] width 166 height 14
type input "0"
click at [1049, 592] on icon "printer" at bounding box center [1044, 589] width 9 height 9
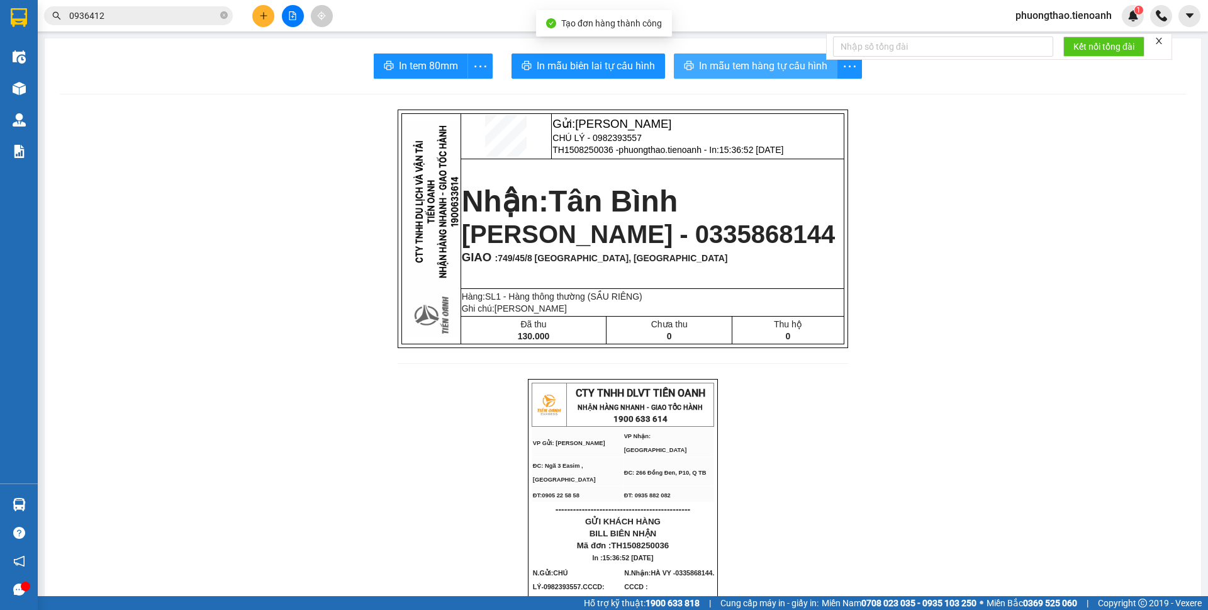
click at [747, 66] on span "In mẫu tem hàng tự cấu hình" at bounding box center [763, 66] width 128 height 16
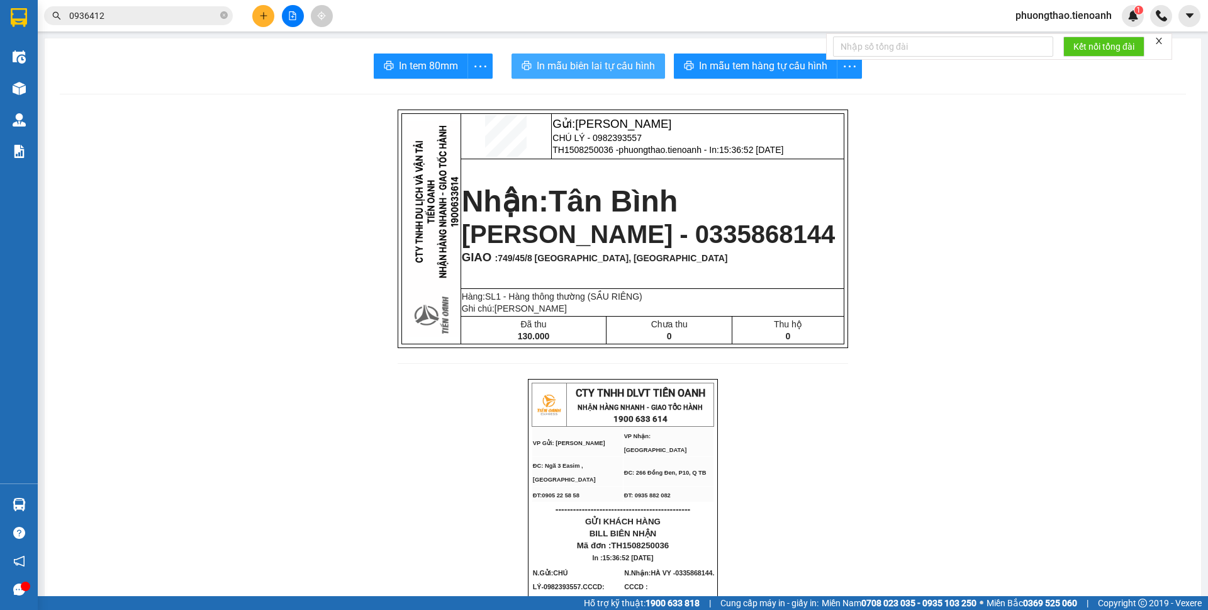
click at [570, 70] on span "In mẫu biên lai tự cấu hình" at bounding box center [596, 66] width 118 height 16
